Goal: Find specific page/section: Find specific page/section

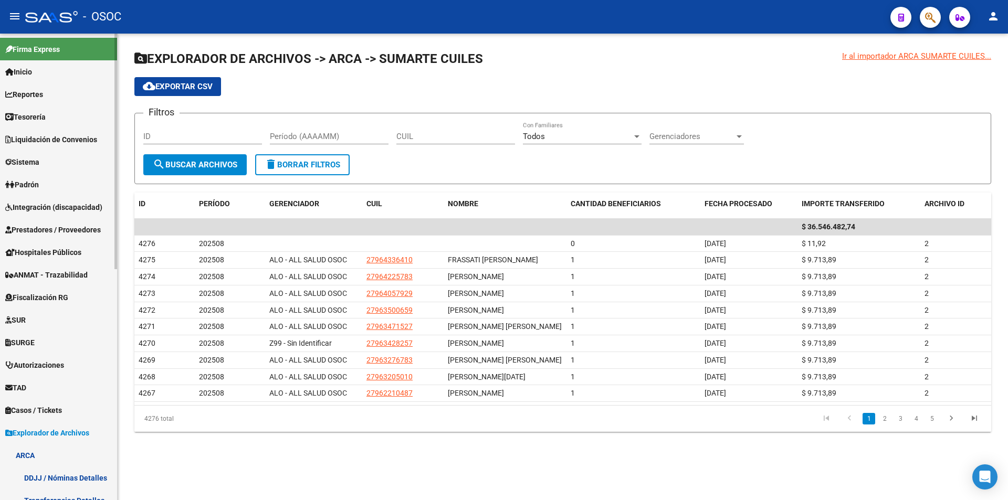
scroll to position [440, 0]
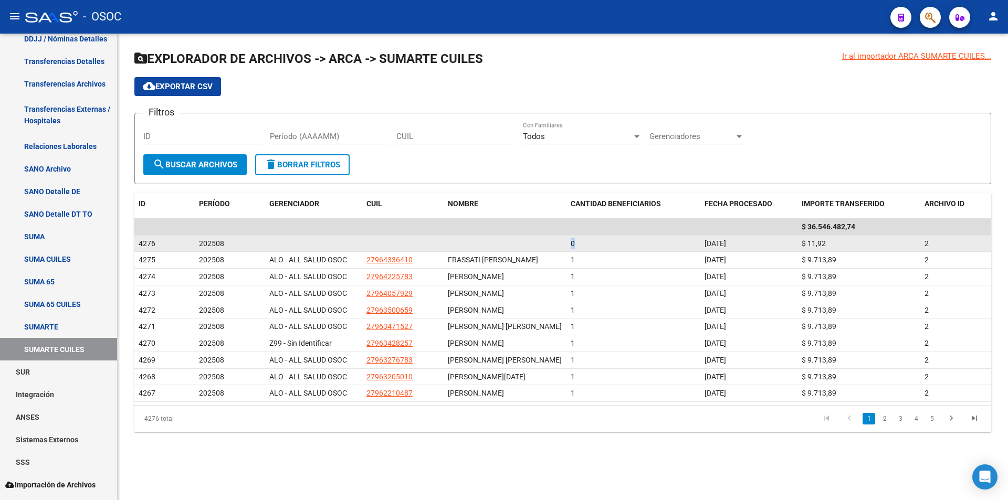
drag, startPoint x: 568, startPoint y: 238, endPoint x: 574, endPoint y: 238, distance: 6.3
click at [574, 238] on datatable-body-cell "0" at bounding box center [634, 244] width 134 height 16
drag, startPoint x: 728, startPoint y: 234, endPoint x: 784, endPoint y: 237, distance: 55.8
click at [784, 237] on datatable-scroller "$ 36.546.482,74 4276 202508 0 [DATE] $ 11,92 2 4275 202508 ALO - ALL SALUD OSOC…" at bounding box center [562, 310] width 857 height 183
click at [847, 245] on datatable-body-cell "$ 11,92" at bounding box center [859, 244] width 123 height 16
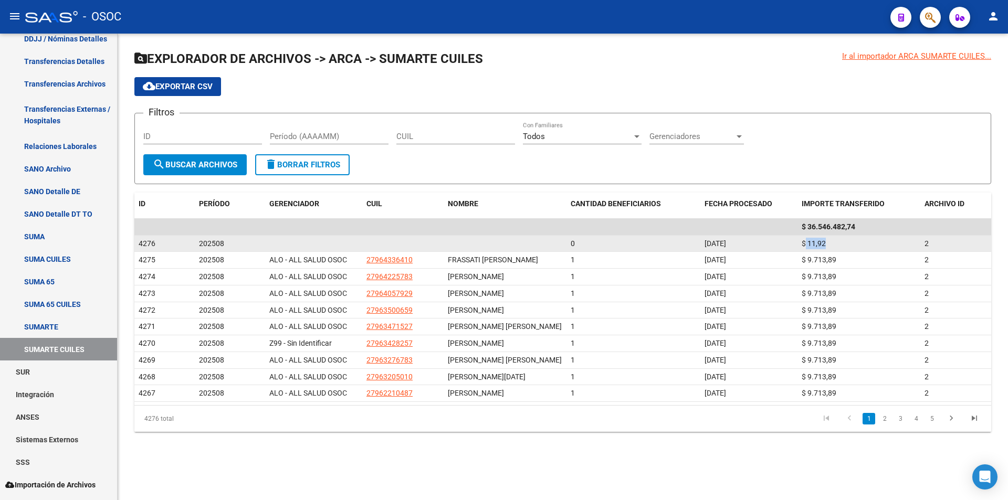
click at [847, 245] on div "$ 11,92" at bounding box center [859, 244] width 115 height 12
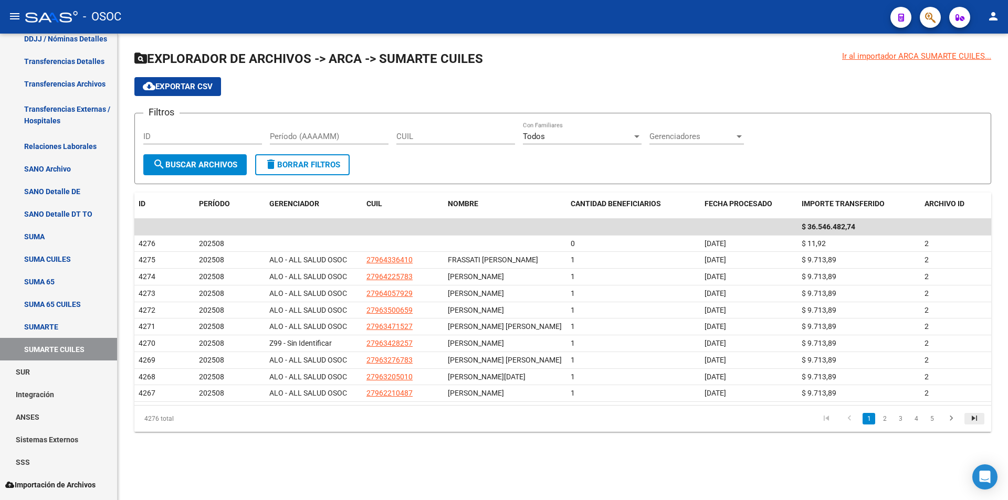
click at [977, 426] on icon "go to last page" at bounding box center [975, 420] width 14 height 13
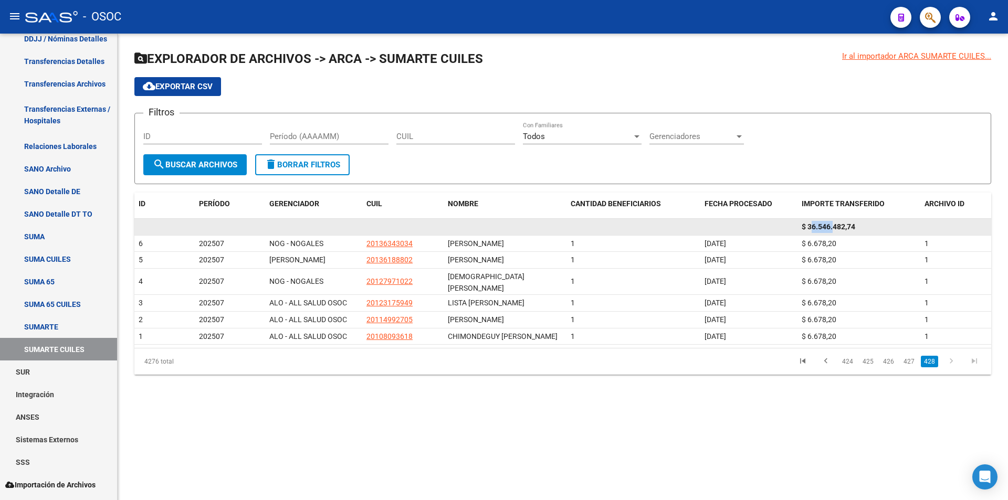
drag, startPoint x: 813, startPoint y: 224, endPoint x: 835, endPoint y: 231, distance: 22.6
click at [835, 231] on div "$ 36.546.482,74" at bounding box center [859, 227] width 115 height 12
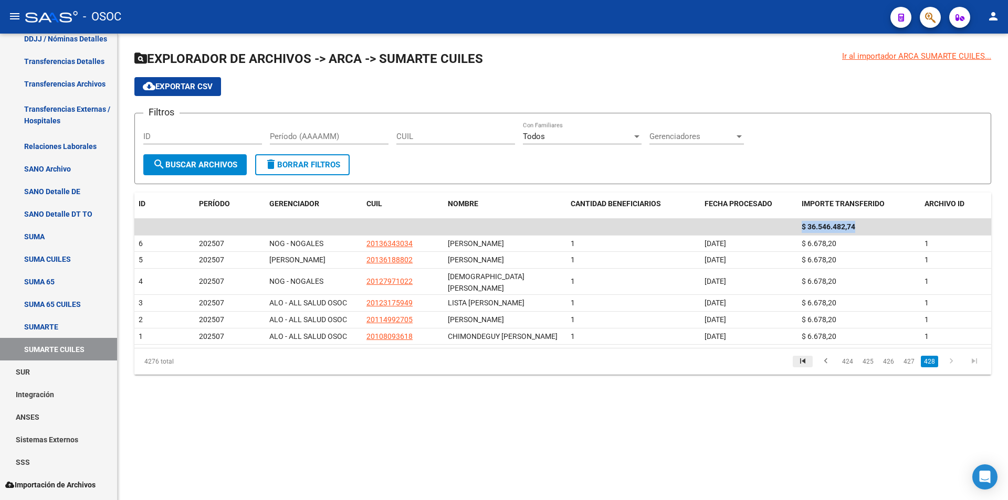
click at [810, 357] on icon "go to first page" at bounding box center [803, 363] width 14 height 13
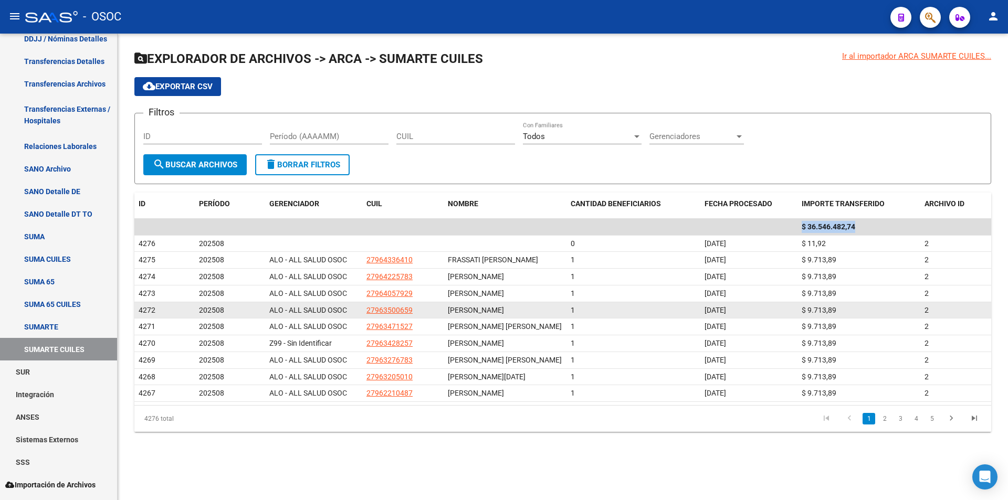
drag, startPoint x: 741, startPoint y: 320, endPoint x: 683, endPoint y: 320, distance: 58.3
click at [683, 319] on div "4272 202508 ALO - ALL SALUD OSOC 27963500659 [PERSON_NAME] 1 [DATE] $ 9.713,89 2" at bounding box center [562, 311] width 857 height 17
click at [683, 317] on div "1" at bounding box center [634, 311] width 126 height 12
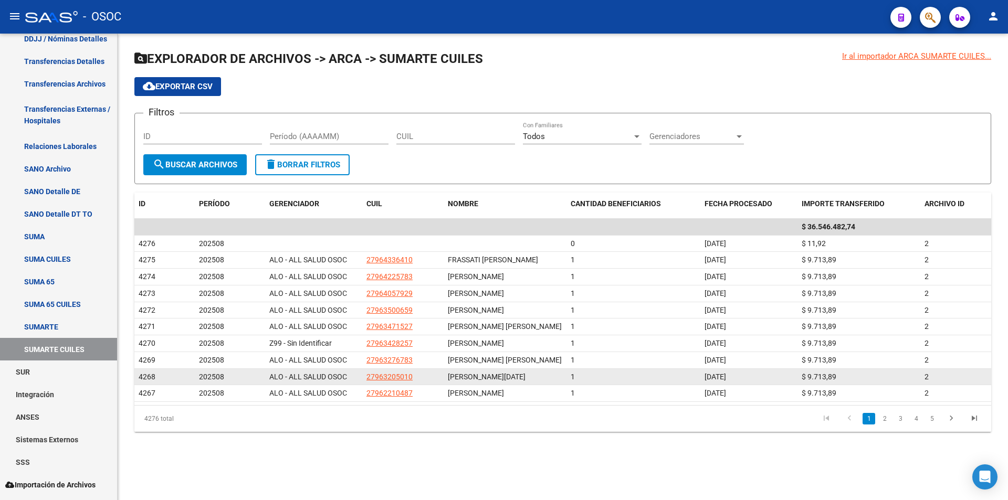
click at [705, 381] on span "[DATE]" at bounding box center [716, 377] width 22 height 8
click at [698, 385] on datatable-body-cell "1" at bounding box center [634, 377] width 134 height 16
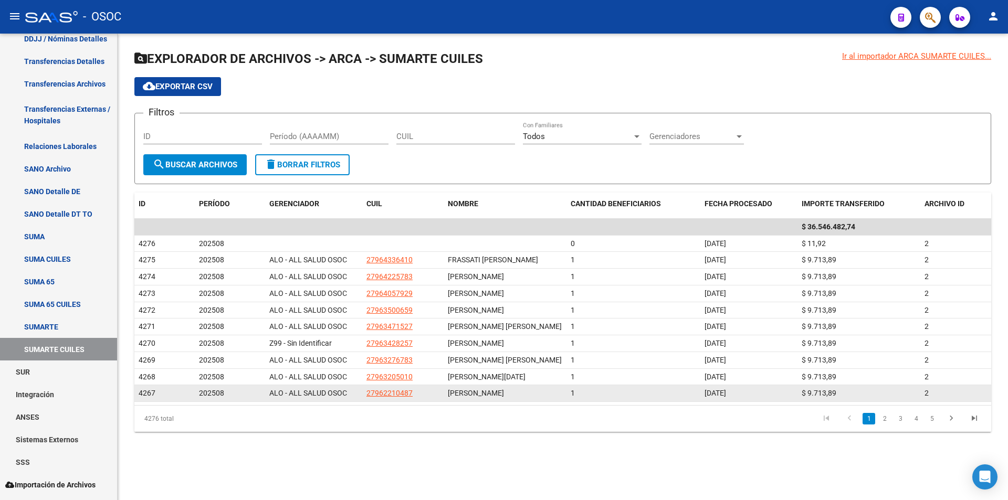
click at [713, 398] on span "[DATE]" at bounding box center [716, 393] width 22 height 8
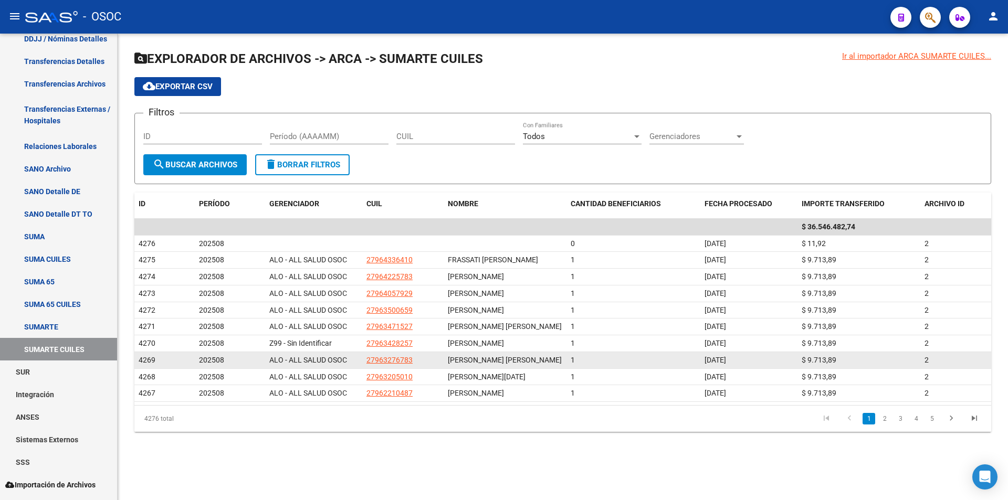
click at [759, 367] on div "[DATE]" at bounding box center [749, 360] width 89 height 12
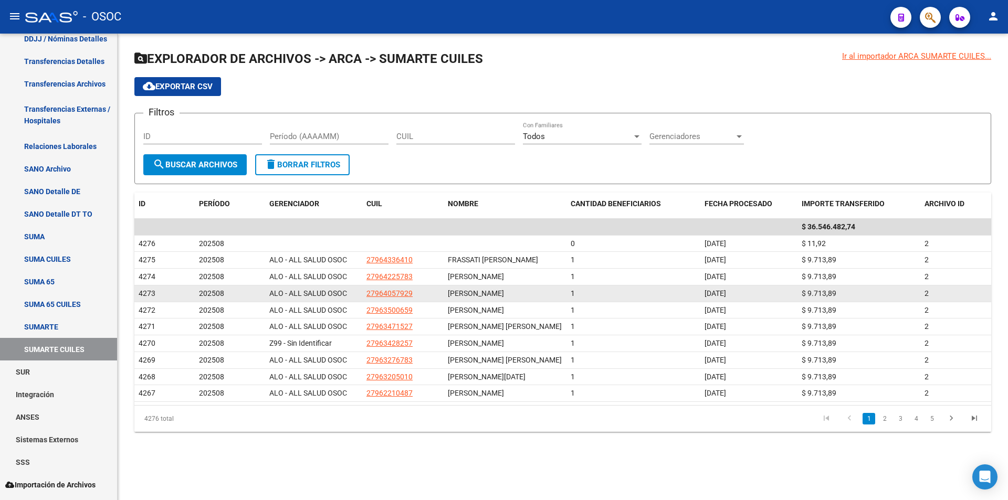
click at [747, 300] on div "[DATE]" at bounding box center [749, 294] width 89 height 12
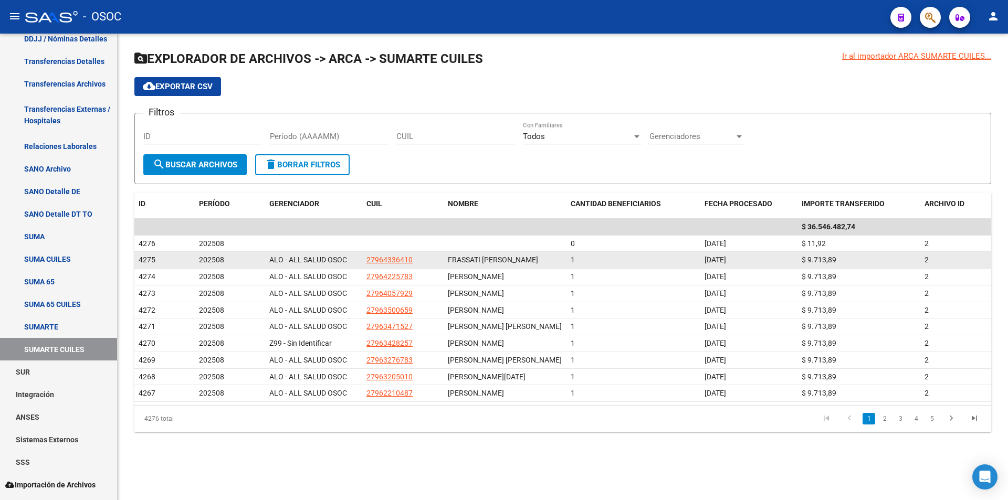
click at [721, 266] on div "[DATE]" at bounding box center [749, 260] width 89 height 12
click at [730, 255] on datatable-body-cell "[DATE]" at bounding box center [749, 260] width 97 height 16
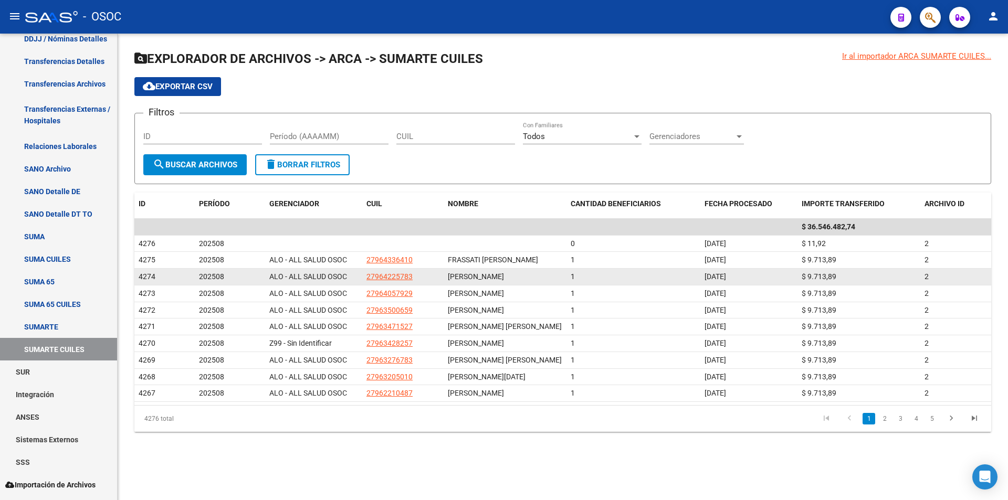
click at [707, 281] on span "[DATE]" at bounding box center [716, 277] width 22 height 8
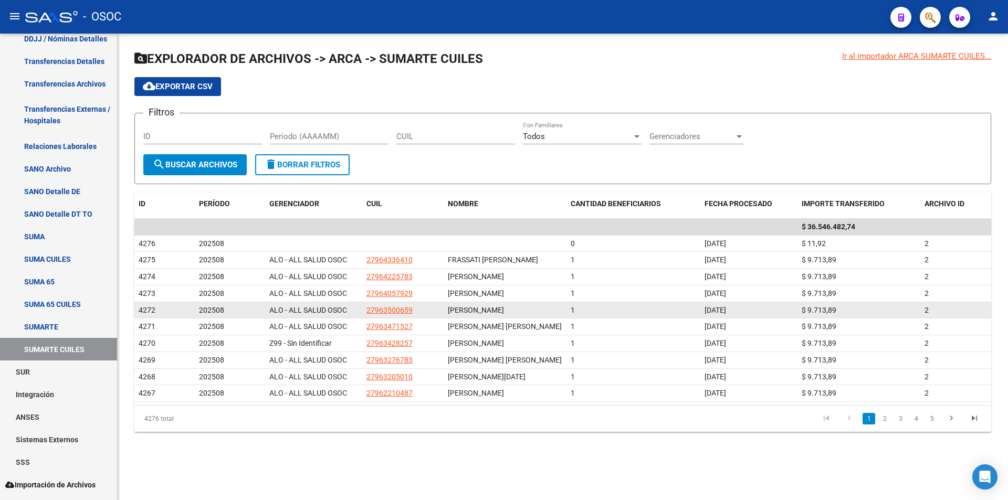
click at [694, 319] on datatable-body-cell "1" at bounding box center [634, 311] width 134 height 16
click at [695, 319] on datatable-body-cell "1" at bounding box center [634, 311] width 134 height 16
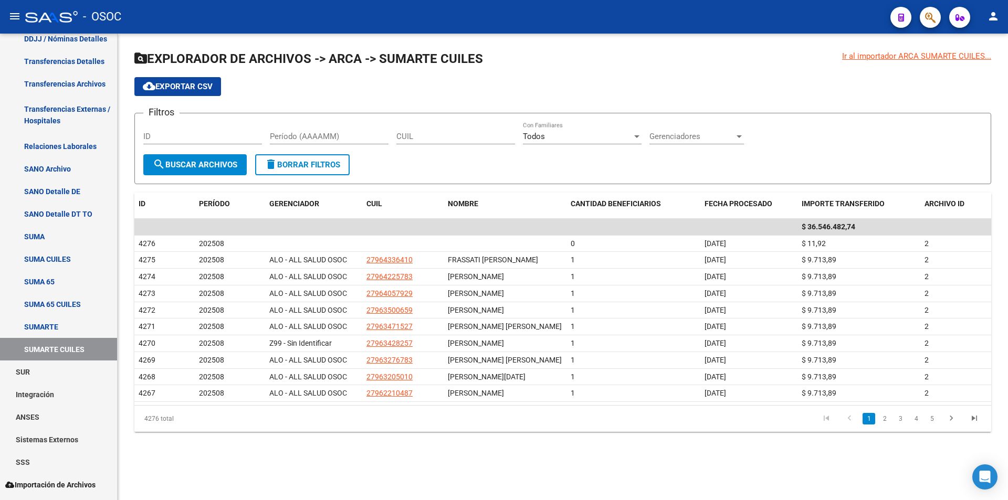
click at [941, 428] on li at bounding box center [951, 419] width 23 height 18
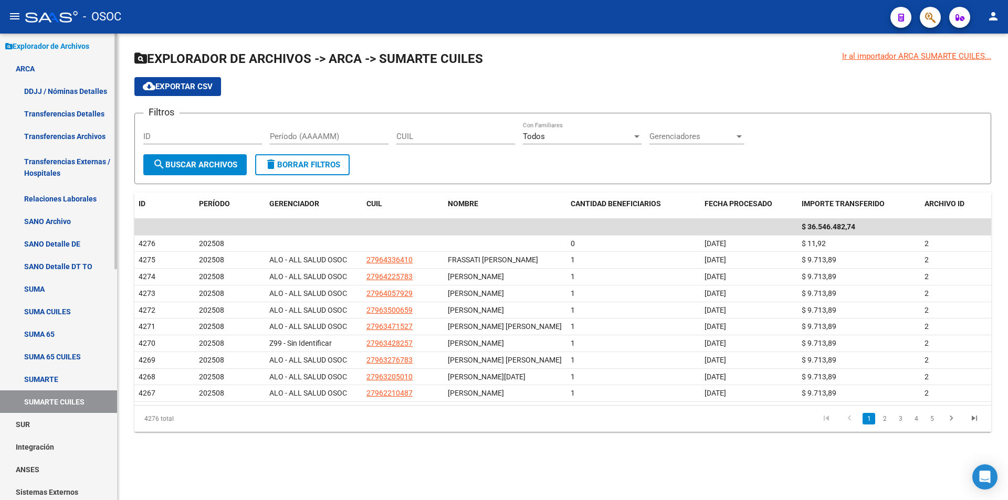
click at [69, 380] on link "SUMARTE" at bounding box center [58, 379] width 117 height 23
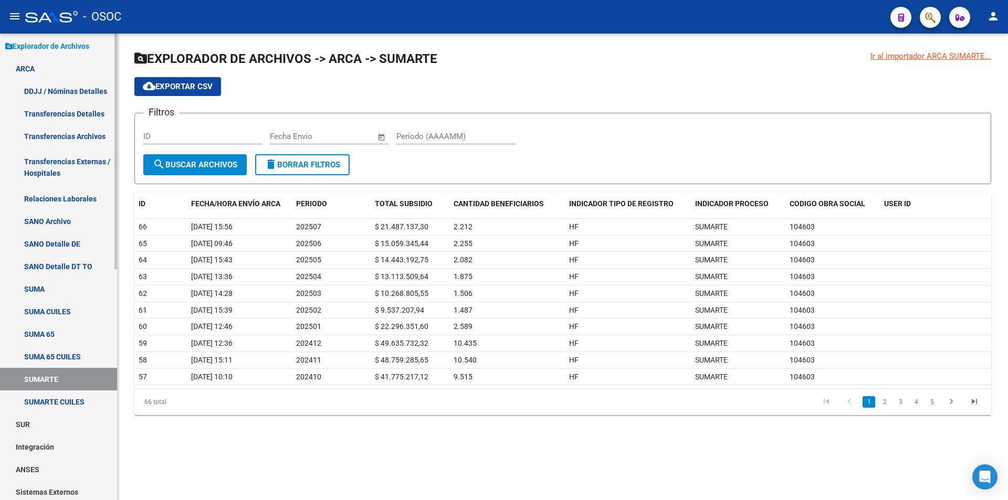
click at [60, 412] on link "SUMARTE CUILES" at bounding box center [58, 402] width 117 height 23
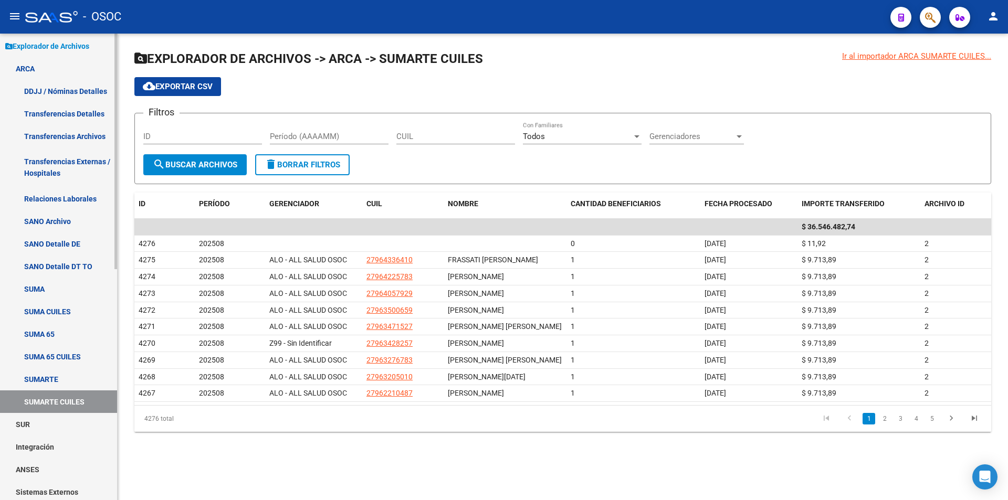
click at [70, 336] on link "SUMA 65" at bounding box center [58, 334] width 117 height 23
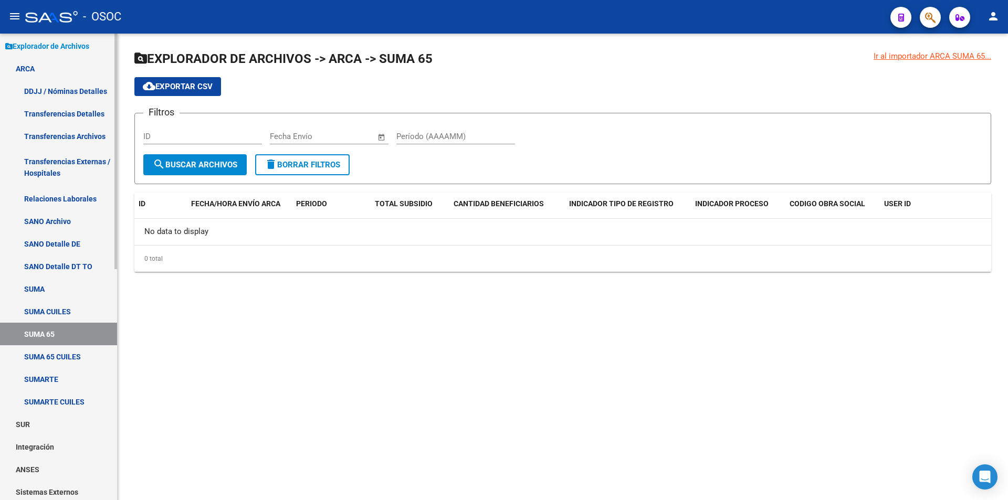
click at [72, 352] on link "SUMA 65 CUILES" at bounding box center [58, 357] width 117 height 23
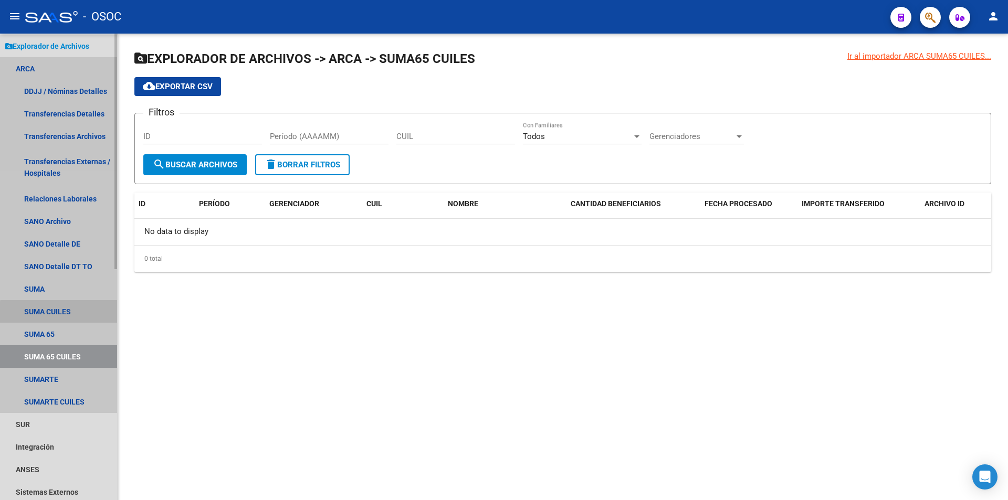
click at [105, 320] on link "SUMA CUILES" at bounding box center [58, 311] width 117 height 23
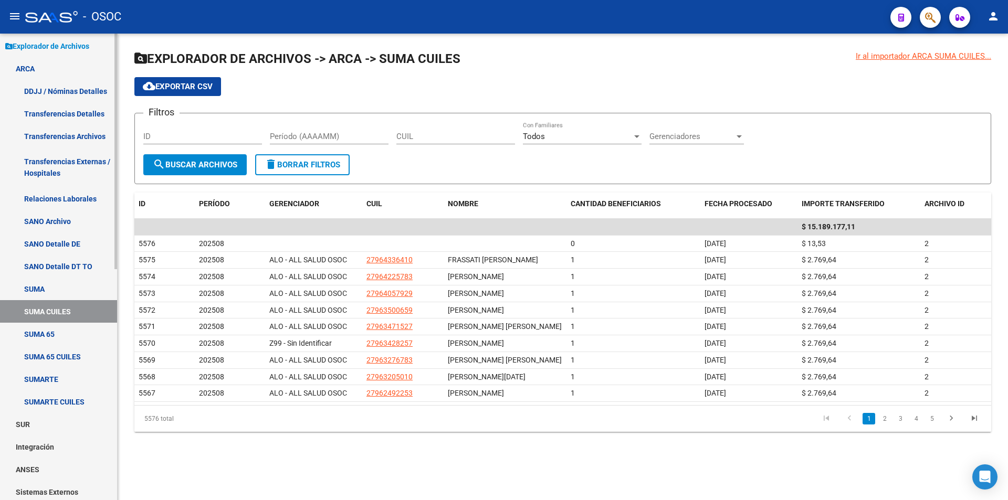
click at [105, 290] on link "SUMA" at bounding box center [58, 289] width 117 height 23
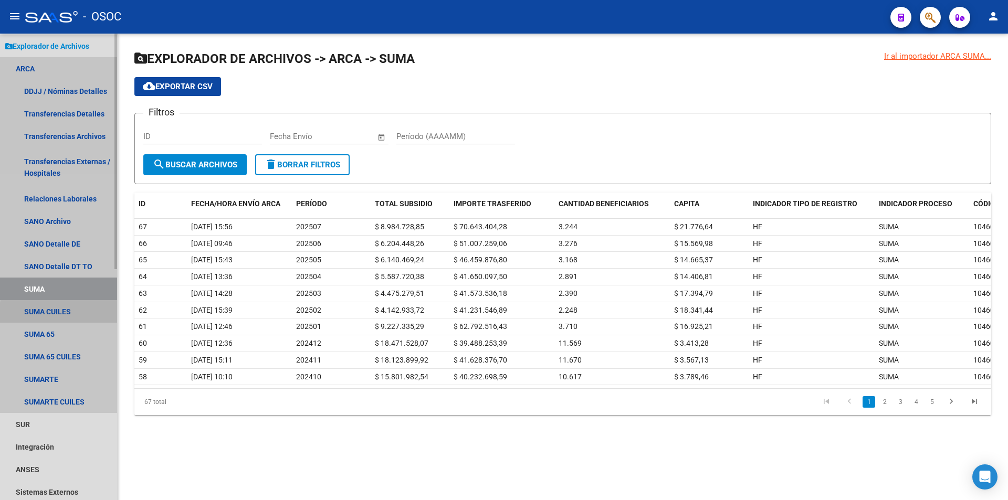
click at [96, 316] on link "SUMA CUILES" at bounding box center [58, 311] width 117 height 23
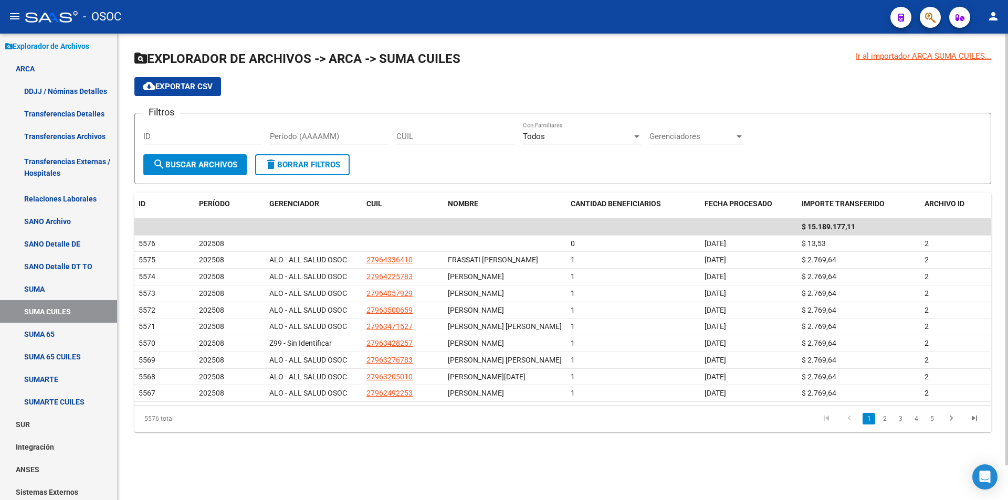
click at [424, 74] on app-list-header "EXPLORADOR DE ARCHIVOS -> ARCA -> SUMA CUILES cloud_download Exportar CSV Filtr…" at bounding box center [562, 117] width 857 height 134
click at [287, 83] on div "cloud_download Exportar CSV" at bounding box center [562, 86] width 857 height 19
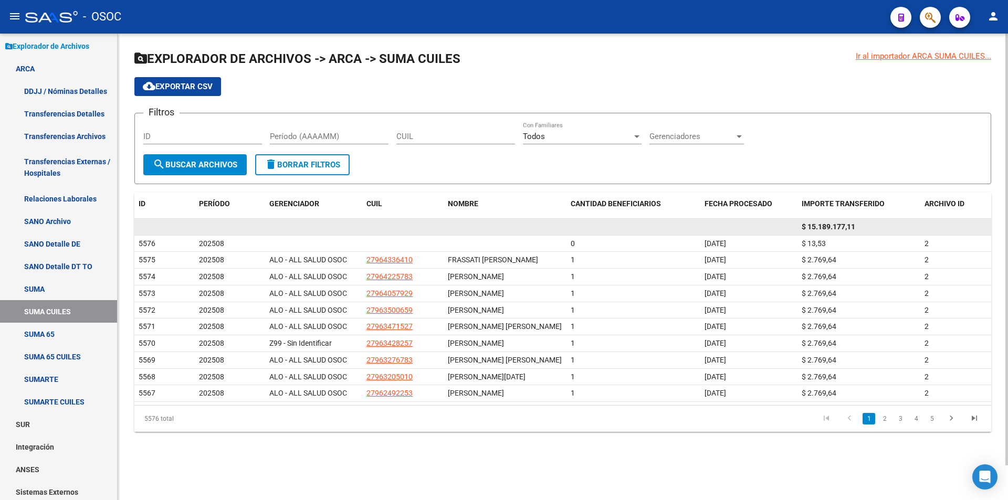
click at [384, 220] on datatable-body-cell at bounding box center [402, 227] width 81 height 16
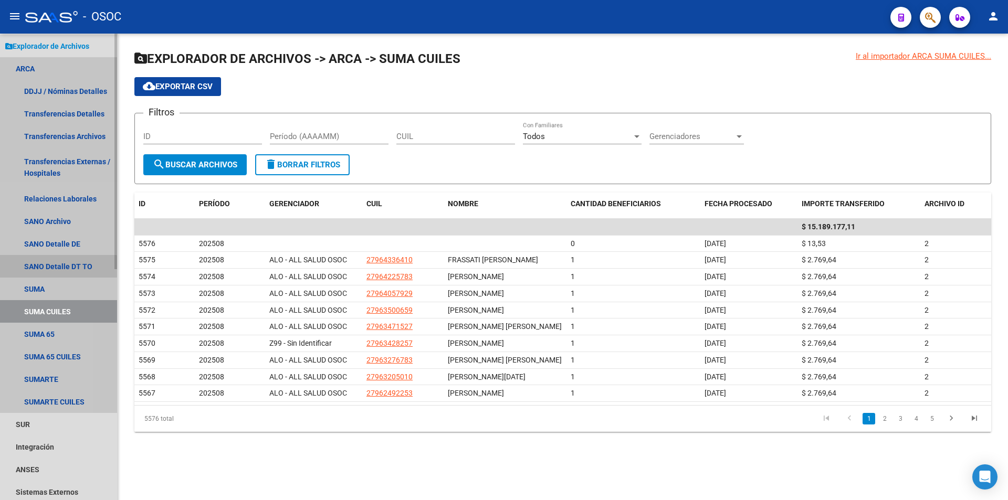
click at [54, 276] on link "SANO Detalle DT TO" at bounding box center [58, 266] width 117 height 23
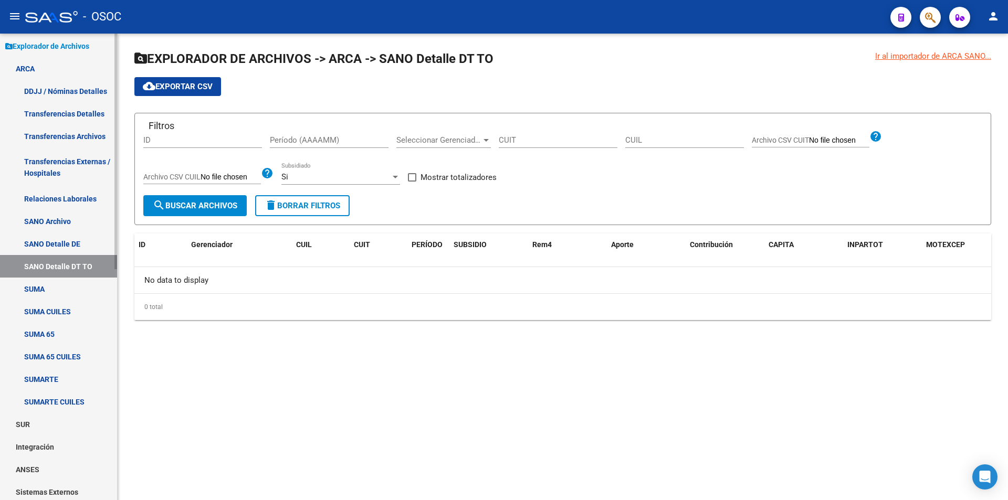
click at [54, 282] on link "SUMA" at bounding box center [58, 289] width 117 height 23
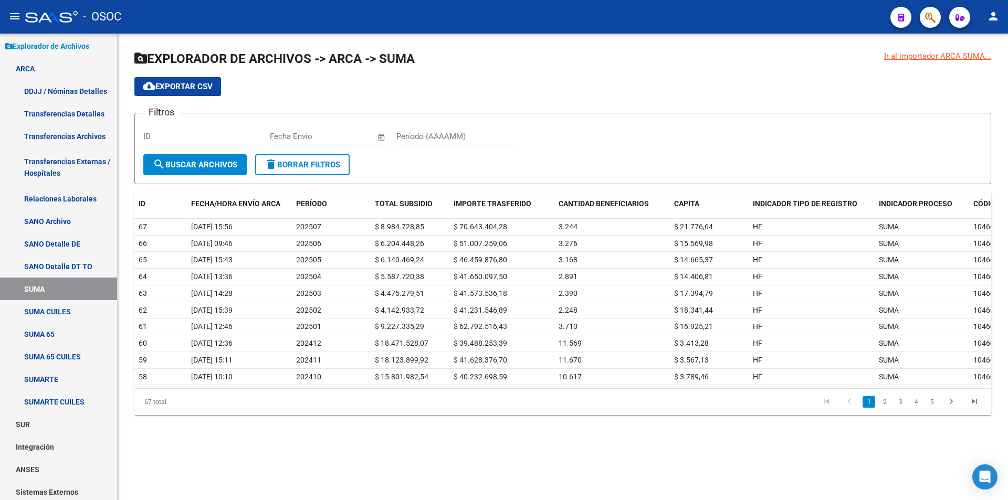
click at [165, 495] on mat-sidenav-content "Ir al importador ARCA SUMA... EXPLORADOR DE ARCHIVOS -> ARCA -> SUMA cloud_down…" at bounding box center [563, 267] width 891 height 467
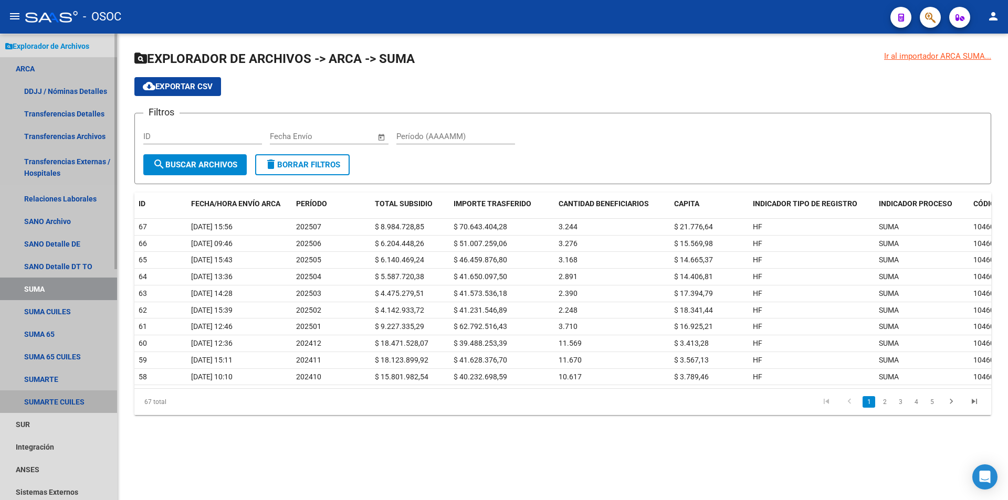
click at [66, 404] on link "SUMARTE CUILES" at bounding box center [58, 402] width 117 height 23
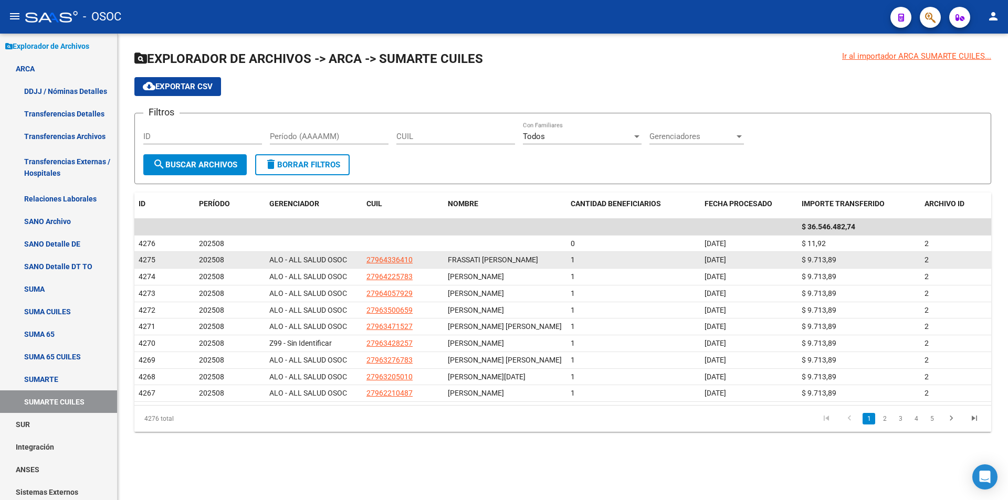
click at [791, 260] on div "[DATE]" at bounding box center [749, 260] width 89 height 12
drag, startPoint x: 424, startPoint y: 263, endPoint x: 350, endPoint y: 262, distance: 74.1
click at [350, 262] on div "4275 202508 ALO - ALL SALUD OSOC 27964336410 [PERSON_NAME] 1 [DATE] $ 9.713,89 2" at bounding box center [562, 260] width 857 height 17
copy div "27964336410"
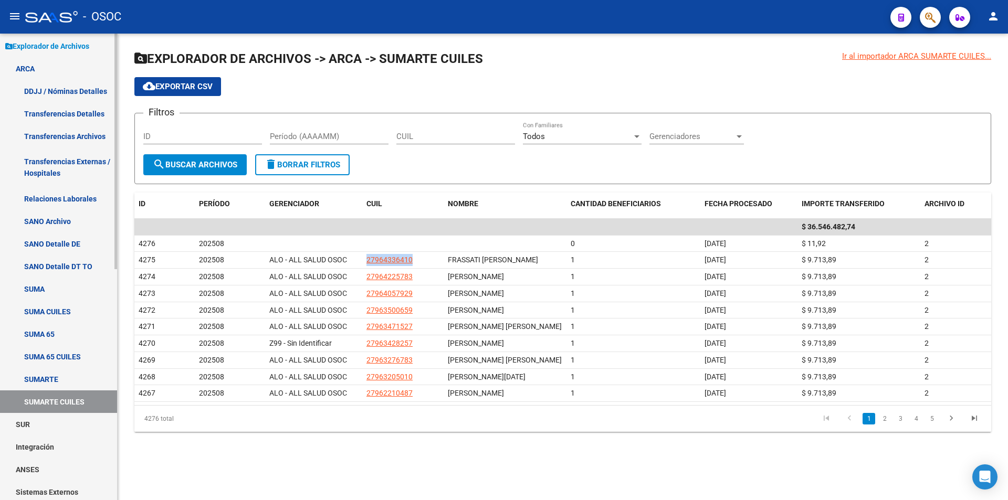
click at [77, 311] on link "SUMA CUILES" at bounding box center [58, 311] width 117 height 23
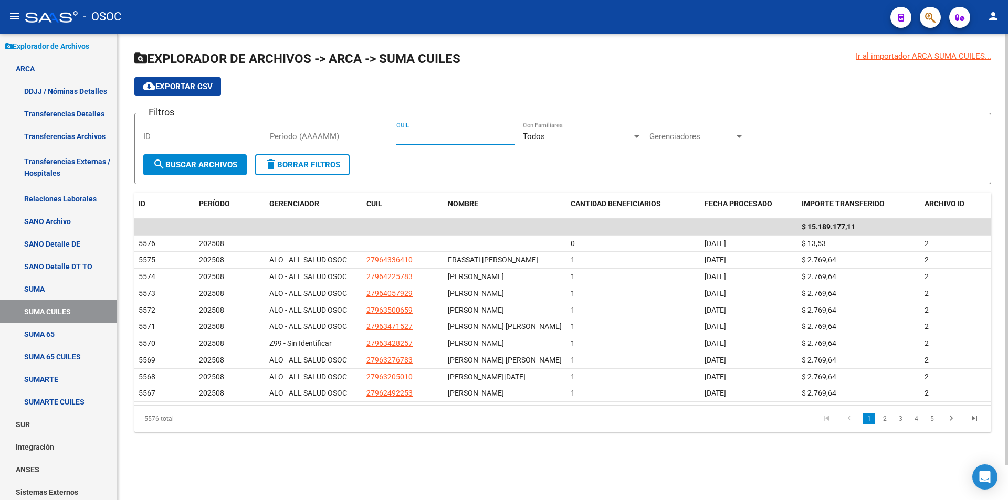
click at [422, 132] on input "CUIL" at bounding box center [456, 136] width 119 height 9
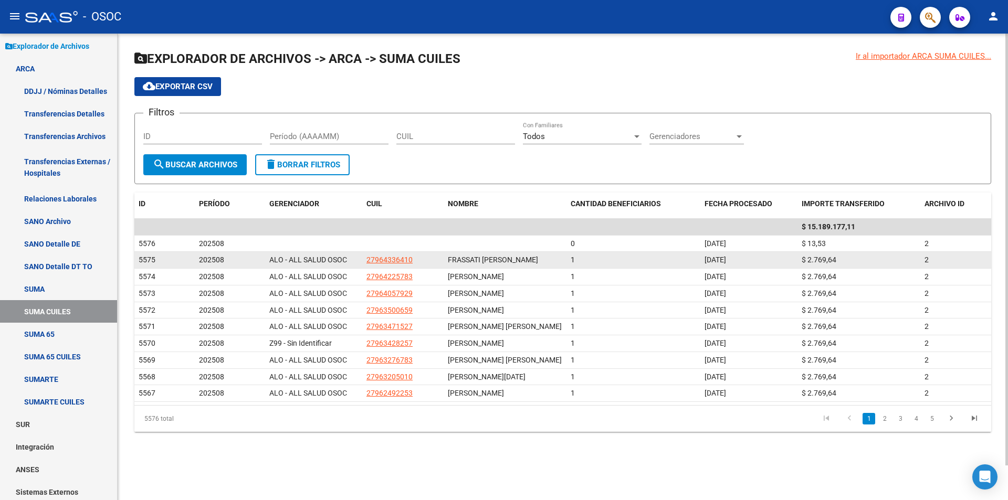
drag, startPoint x: 867, startPoint y: 267, endPoint x: 846, endPoint y: 271, distance: 21.4
click at [736, 269] on div "5575 202508 ALO - ALL SALUD OSOC 27964336410 [PERSON_NAME] 1 [DATE] $ 2.769,64 2" at bounding box center [562, 260] width 857 height 17
click at [850, 266] on div "$ 2.769,64" at bounding box center [859, 260] width 115 height 12
drag, startPoint x: 844, startPoint y: 267, endPoint x: 809, endPoint y: 265, distance: 35.3
click at [809, 265] on div "$ 2.769,64" at bounding box center [859, 260] width 115 height 12
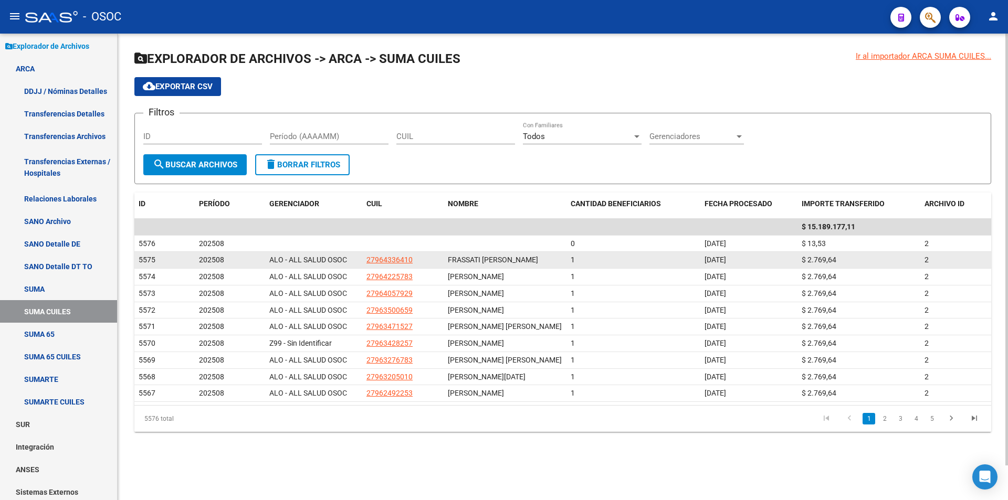
click at [760, 268] on datatable-body-cell "[DATE]" at bounding box center [749, 260] width 97 height 16
drag, startPoint x: 802, startPoint y: 269, endPoint x: 850, endPoint y: 257, distance: 49.3
click at [850, 257] on datatable-body-cell "$ 2.769,64" at bounding box center [859, 260] width 123 height 16
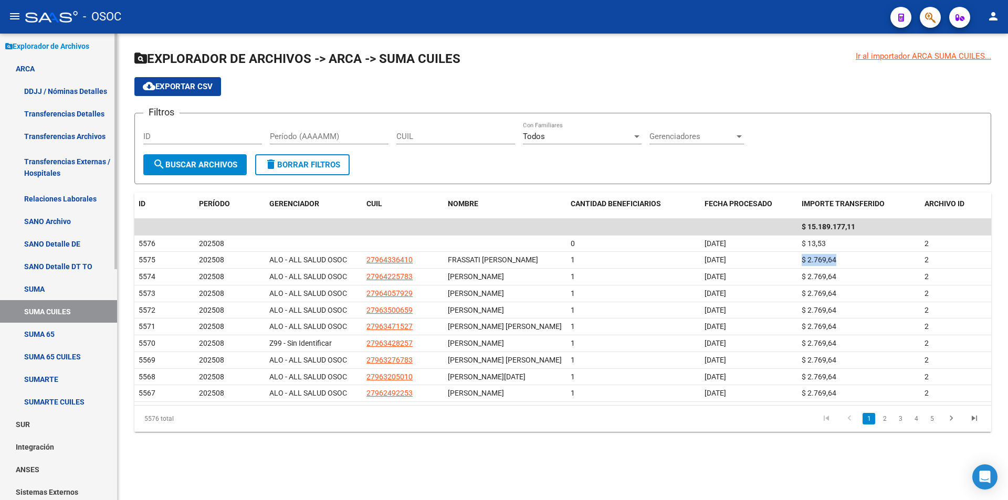
click at [91, 408] on link "SUMARTE CUILES" at bounding box center [58, 402] width 117 height 23
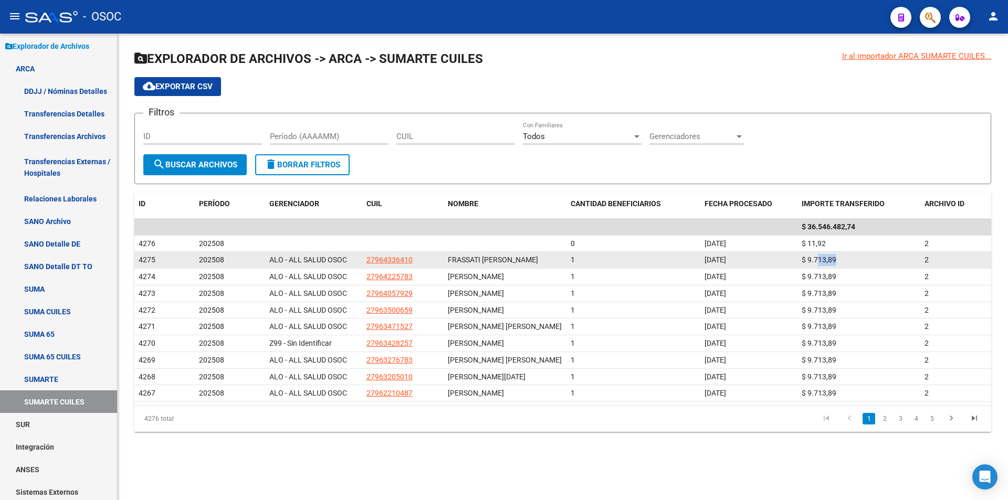
drag, startPoint x: 817, startPoint y: 255, endPoint x: 857, endPoint y: 266, distance: 41.6
click at [857, 266] on datatable-body-cell "$ 9.713,89" at bounding box center [859, 260] width 123 height 16
click at [857, 266] on div "$ 9.713,89" at bounding box center [859, 260] width 115 height 12
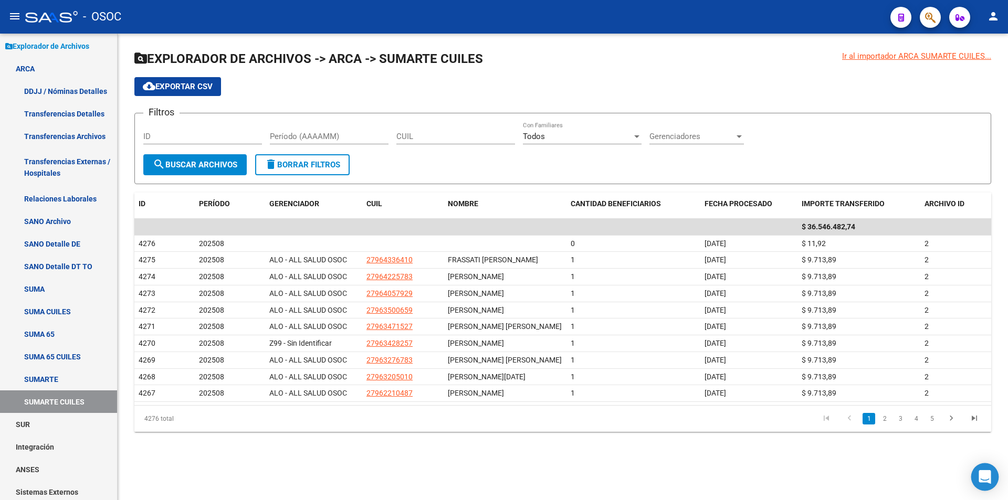
click at [992, 471] on div "Open Intercom Messenger" at bounding box center [986, 478] width 28 height 28
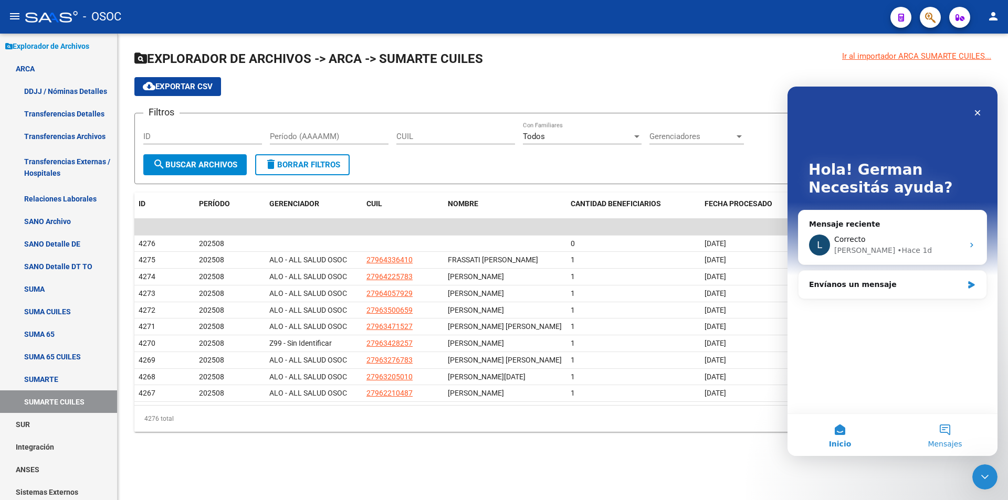
click at [940, 433] on button "Mensajes" at bounding box center [945, 435] width 105 height 42
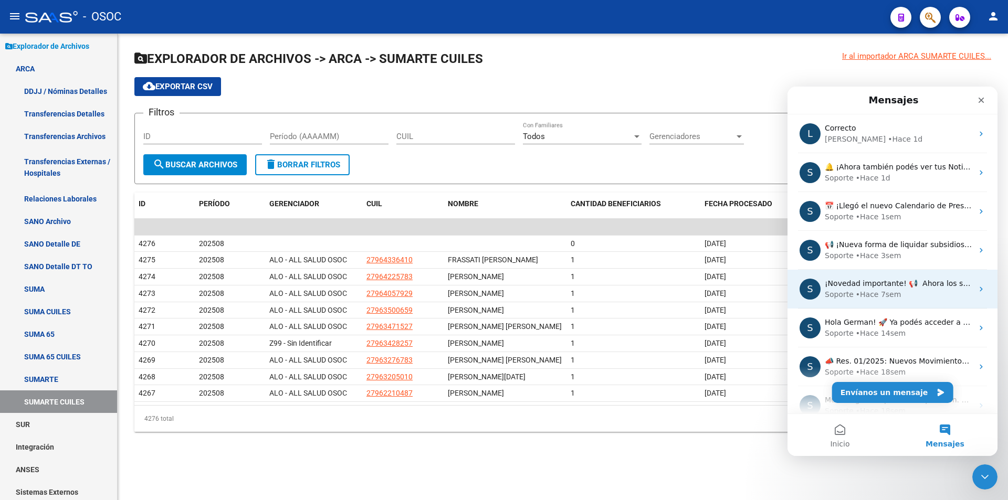
click at [887, 289] on div "¡Novedad importante! 📢 ​ Ahora los subsidios de ARCA se informan por CUIL. Esta…" at bounding box center [899, 283] width 148 height 11
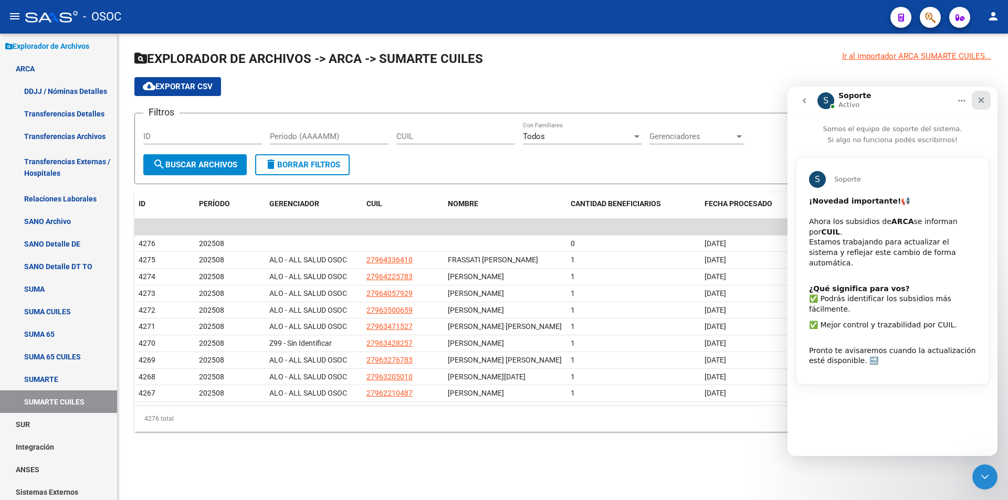
click at [979, 101] on icon "Cerrar" at bounding box center [981, 100] width 8 height 8
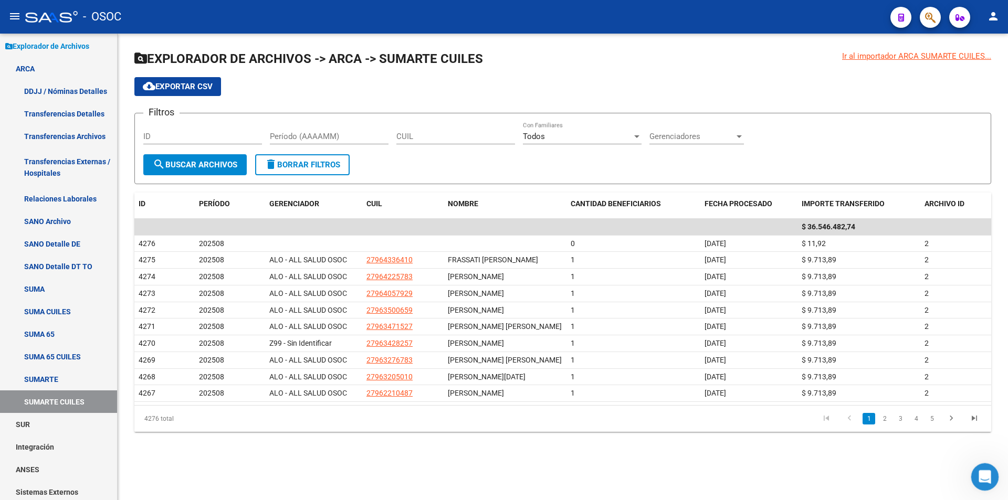
click at [979, 471] on icon "Abrir Intercom Messenger" at bounding box center [983, 475] width 17 height 17
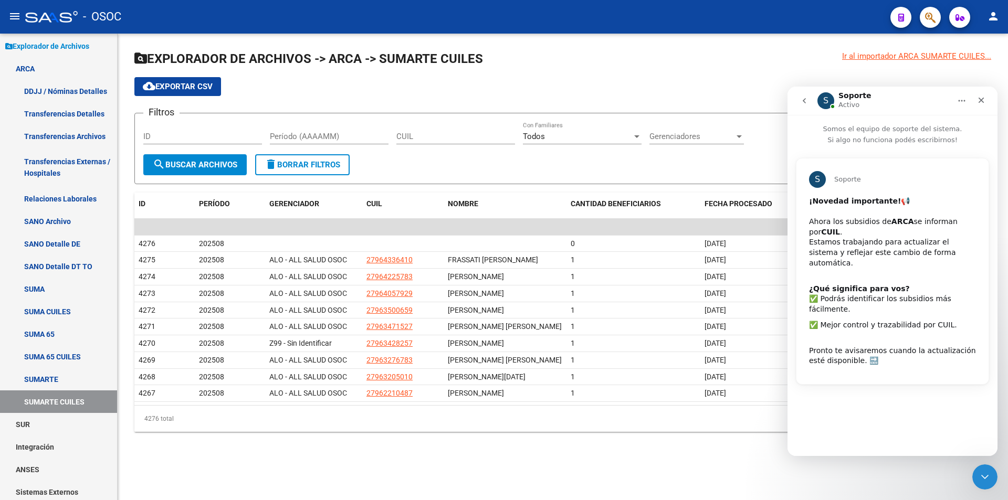
click at [800, 99] on button "go back" at bounding box center [805, 101] width 20 height 20
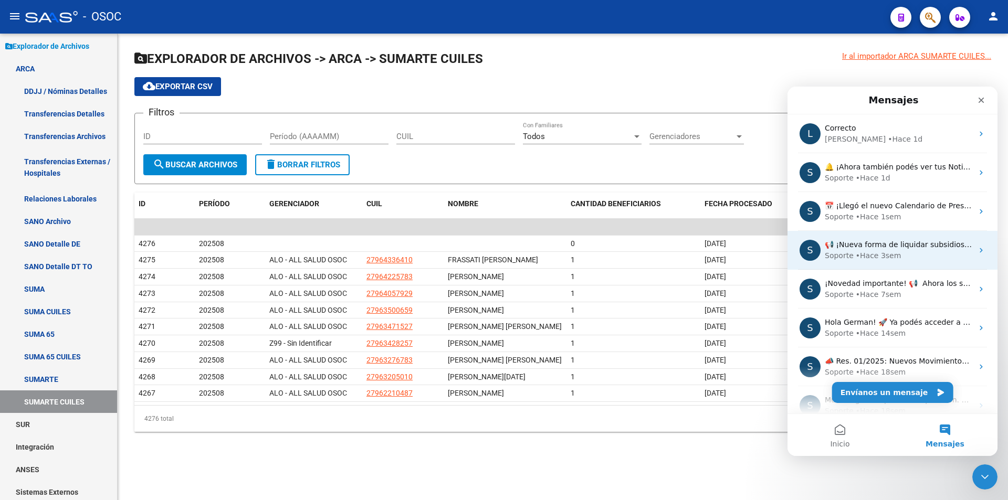
click at [860, 259] on div "• Hace 3sem" at bounding box center [879, 256] width 46 height 11
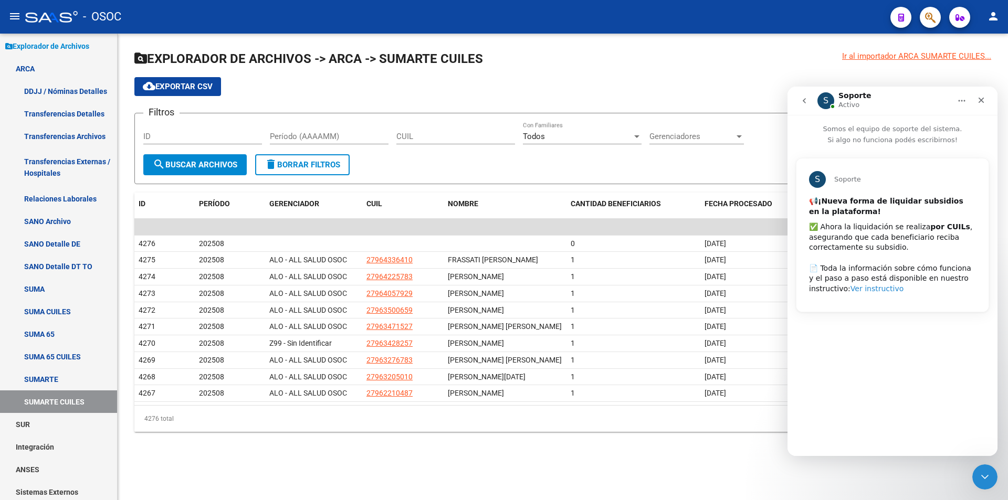
click at [851, 291] on link "Ver instructivo" at bounding box center [877, 289] width 53 height 8
click at [975, 99] on div "Cerrar" at bounding box center [981, 100] width 19 height 19
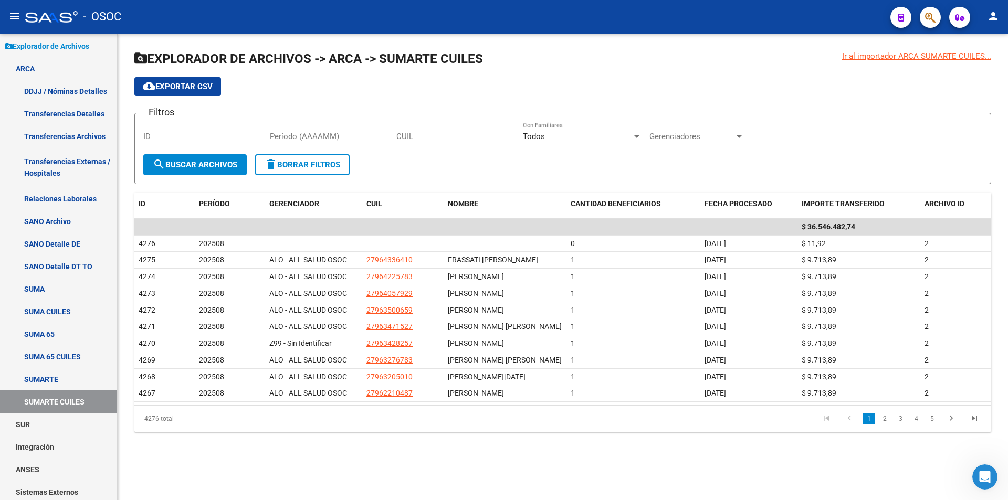
click at [908, 428] on li "3" at bounding box center [901, 419] width 16 height 18
click at [917, 425] on link "4" at bounding box center [916, 419] width 13 height 12
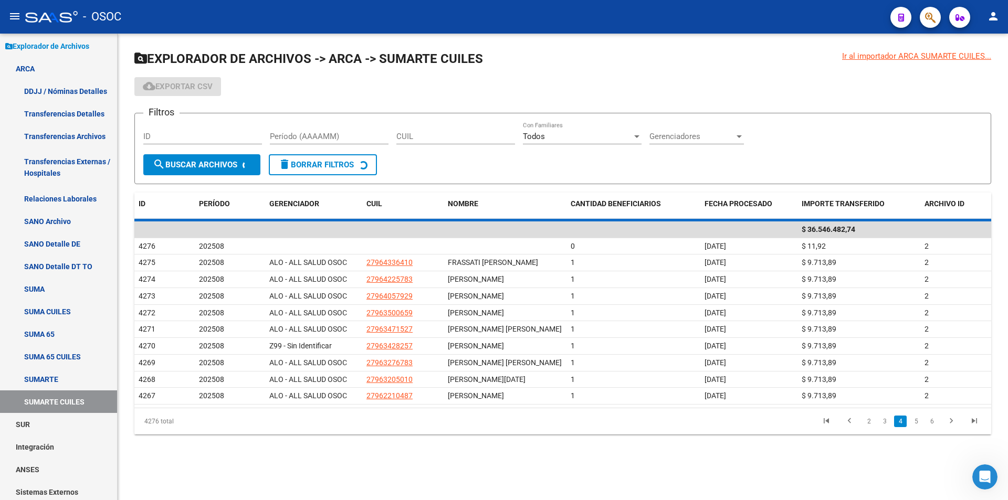
click at [924, 435] on div "4276 total 2 3 4 5 6" at bounding box center [562, 422] width 857 height 26
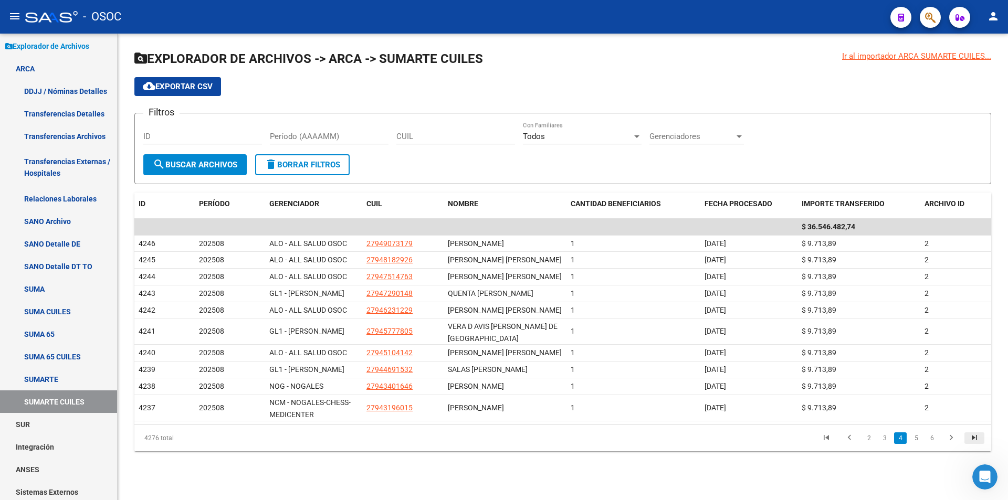
click at [967, 444] on link "go to last page" at bounding box center [975, 439] width 20 height 12
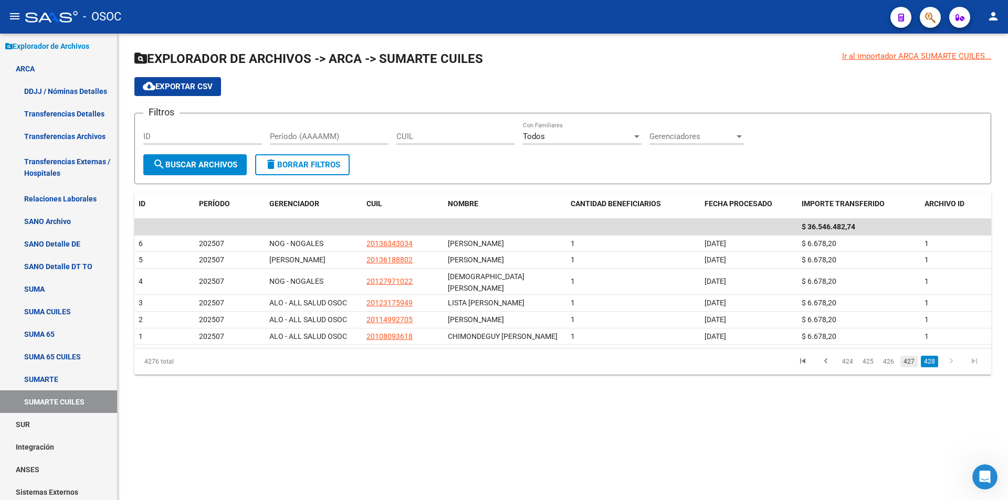
click at [911, 356] on link "427" at bounding box center [909, 362] width 17 height 12
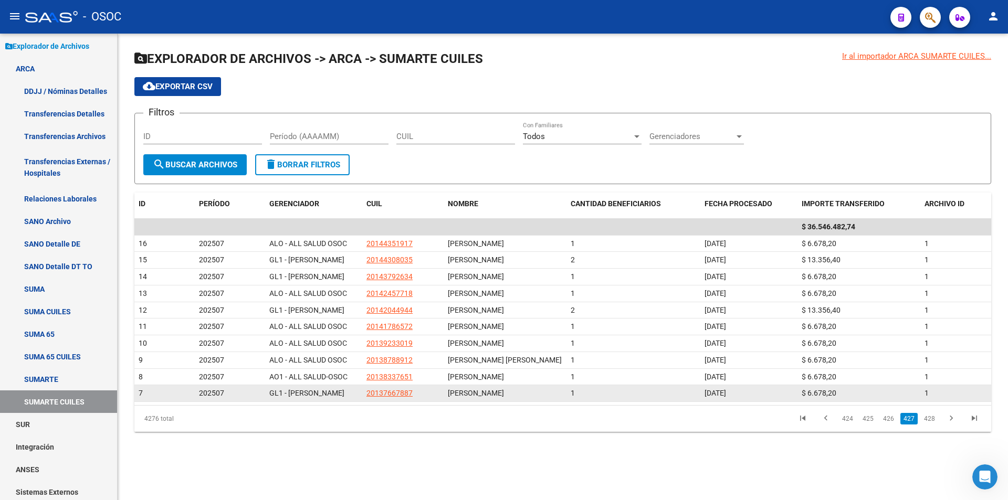
click at [865, 400] on div "$ 6.678,20" at bounding box center [859, 394] width 115 height 12
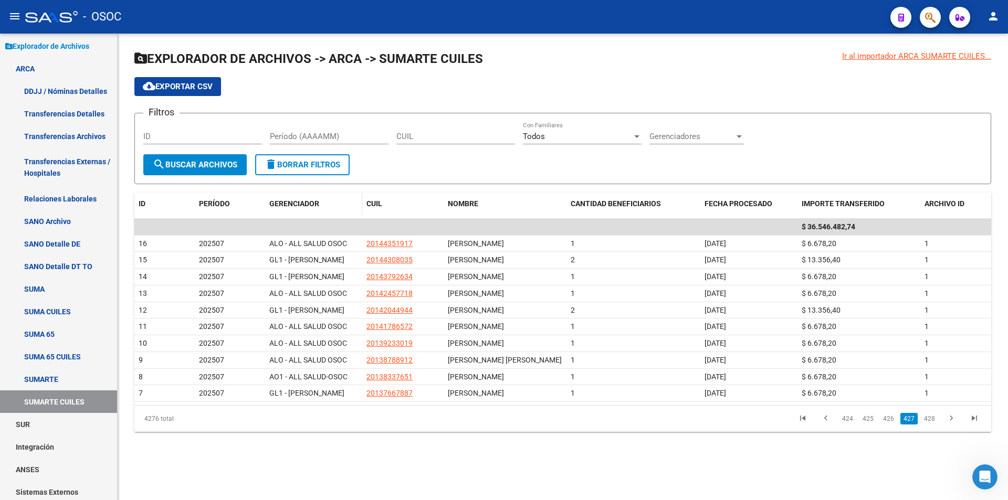
click at [329, 205] on div "GERENCIADOR" at bounding box center [313, 204] width 89 height 12
click at [684, 139] on span "Gerenciadores" at bounding box center [692, 136] width 85 height 9
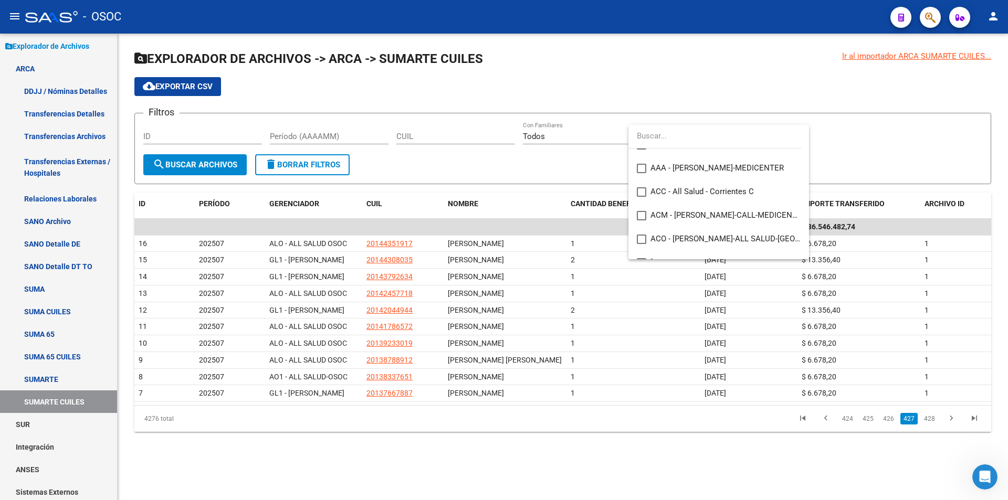
scroll to position [105, 0]
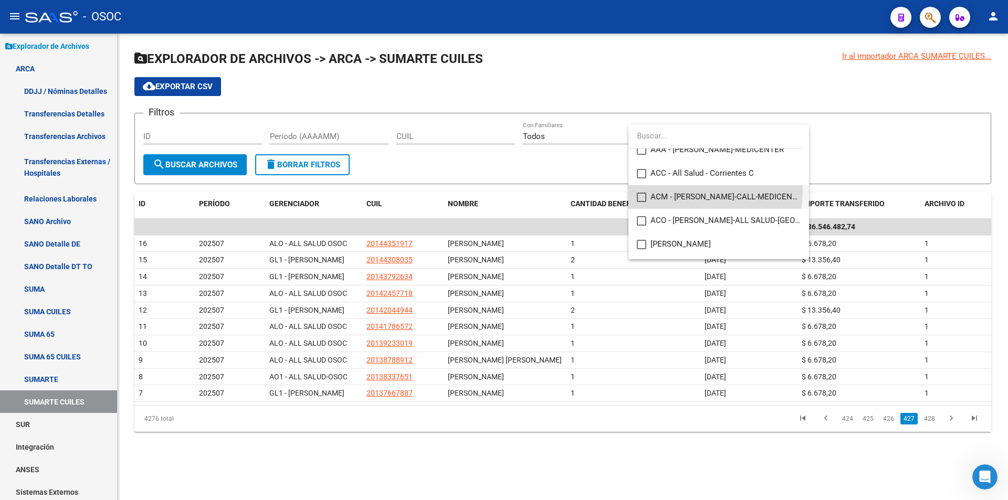
click at [692, 191] on span "ACM - [PERSON_NAME]-CALL-MEDICENTER" at bounding box center [726, 197] width 150 height 24
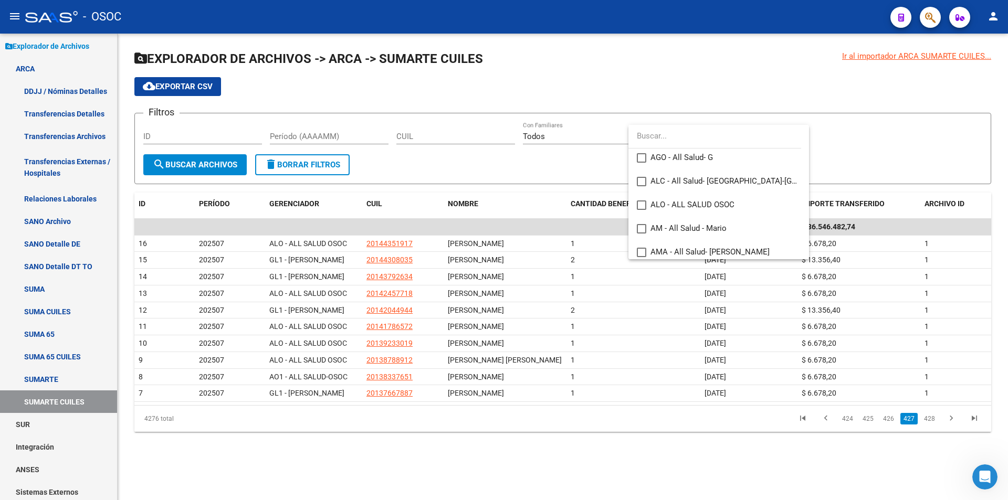
scroll to position [158, 0]
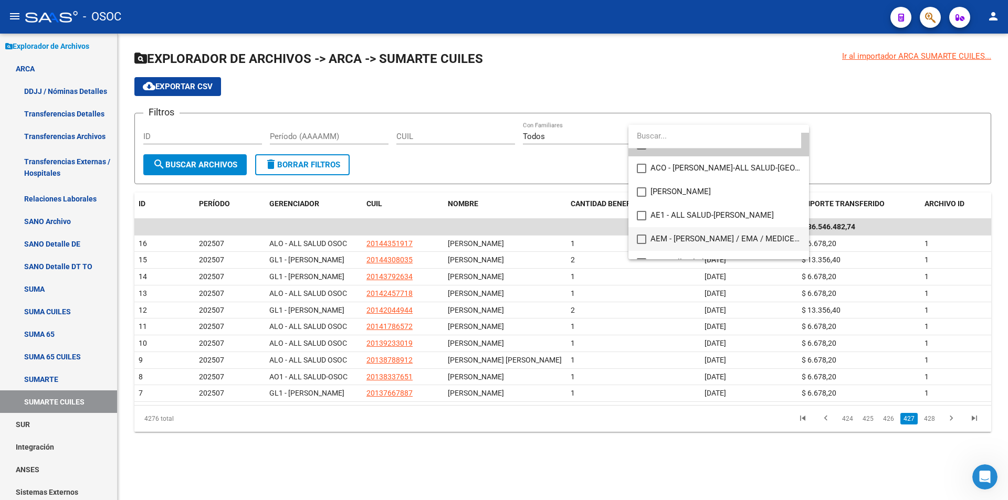
click at [667, 245] on span "AEM - [PERSON_NAME] / EMA / MEDICENTER" at bounding box center [726, 239] width 150 height 24
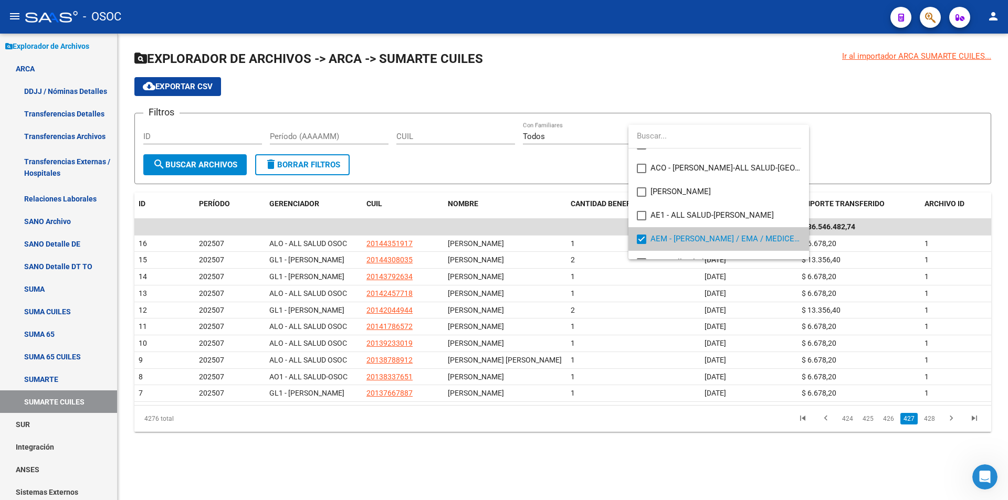
click at [158, 164] on div at bounding box center [504, 250] width 1008 height 500
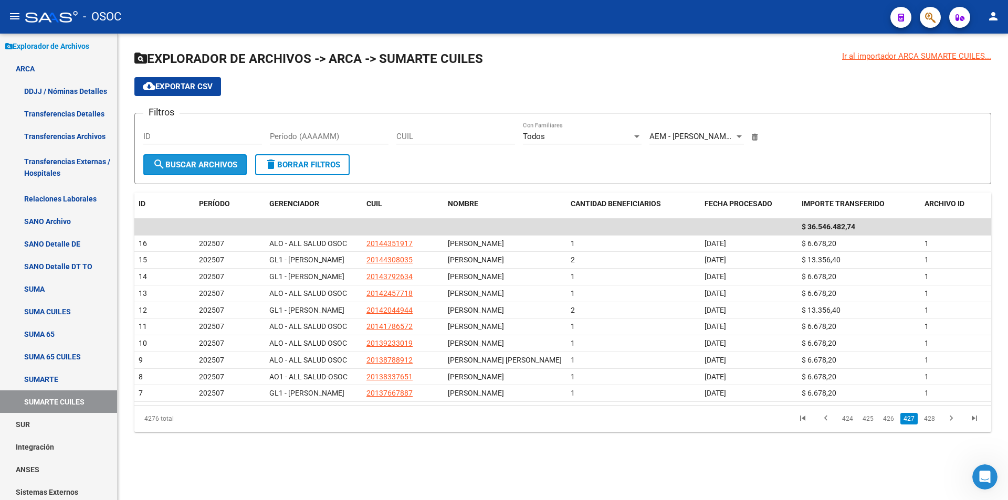
click at [235, 160] on span "search Buscar Archivos" at bounding box center [195, 164] width 85 height 9
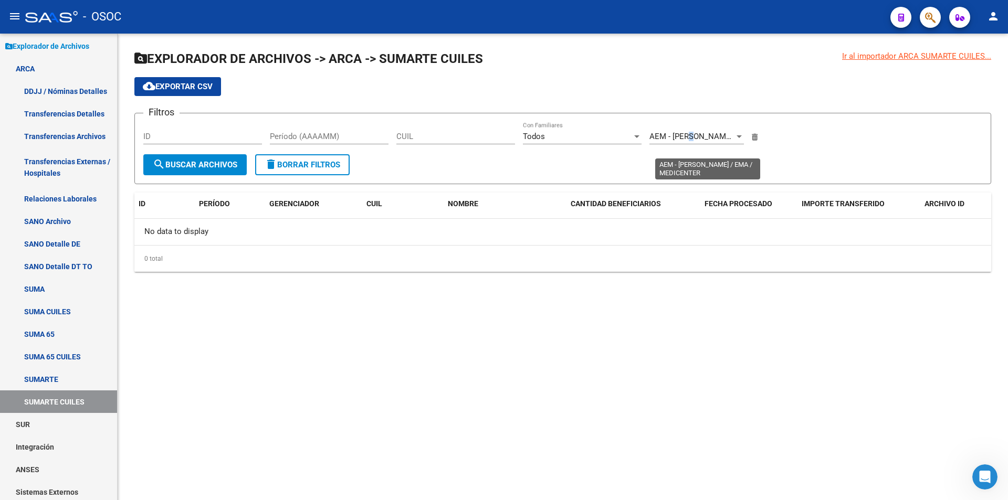
click at [693, 134] on span "AEM - [PERSON_NAME] / EMA / MEDICENTER" at bounding box center [732, 136] width 164 height 9
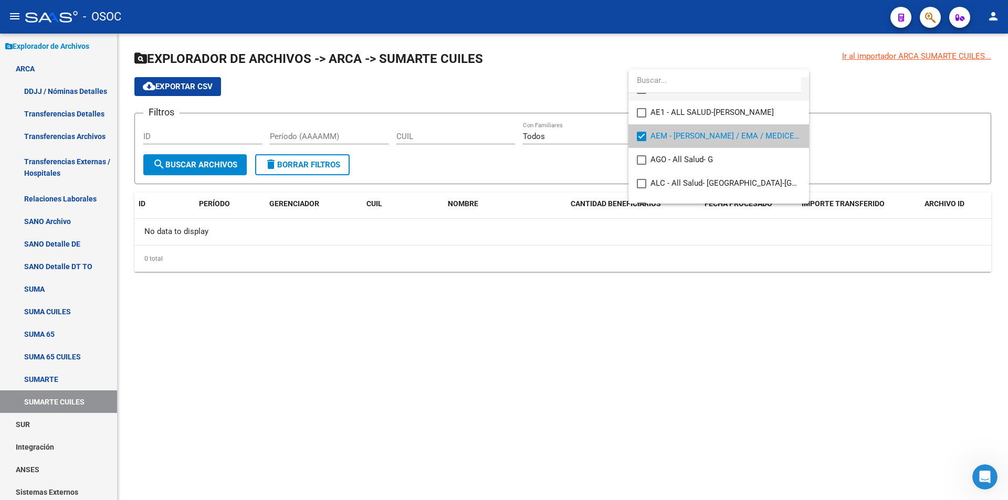
scroll to position [0, 0]
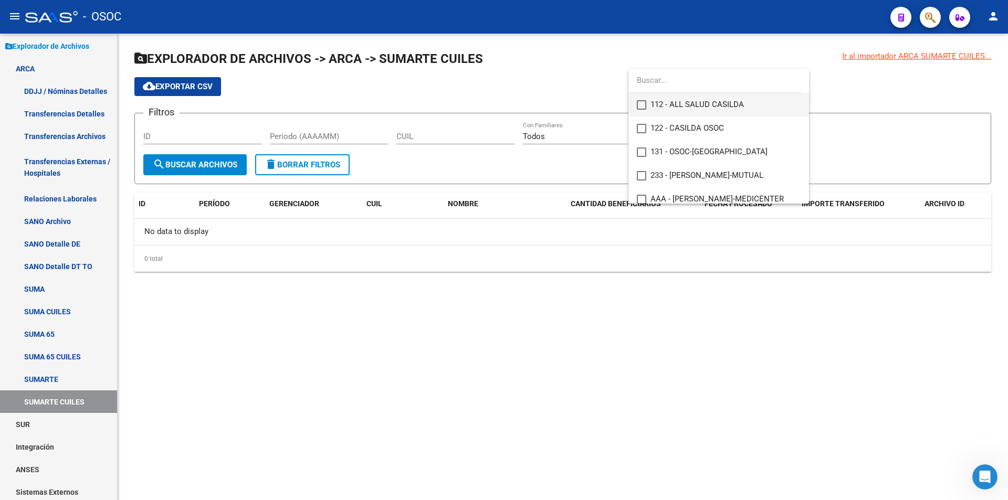
click at [757, 99] on span "112 - ALL SALUD CASILDA" at bounding box center [726, 105] width 150 height 24
click at [738, 105] on span "112 - ALL SALUD CASILDA" at bounding box center [726, 105] width 150 height 24
click at [503, 151] on div at bounding box center [504, 250] width 1008 height 500
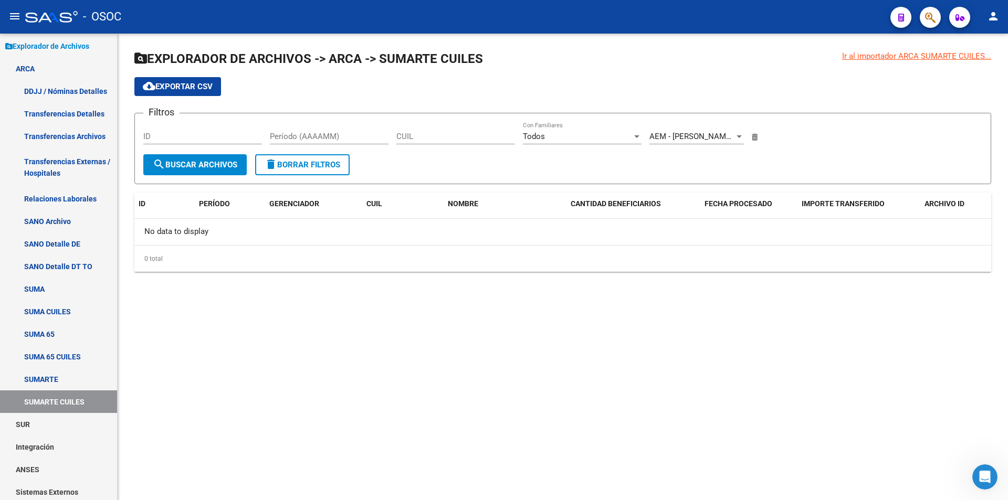
drag, startPoint x: 342, startPoint y: 154, endPoint x: 332, endPoint y: 159, distance: 10.8
click at [340, 156] on button "delete Borrar Filtros" at bounding box center [302, 164] width 95 height 21
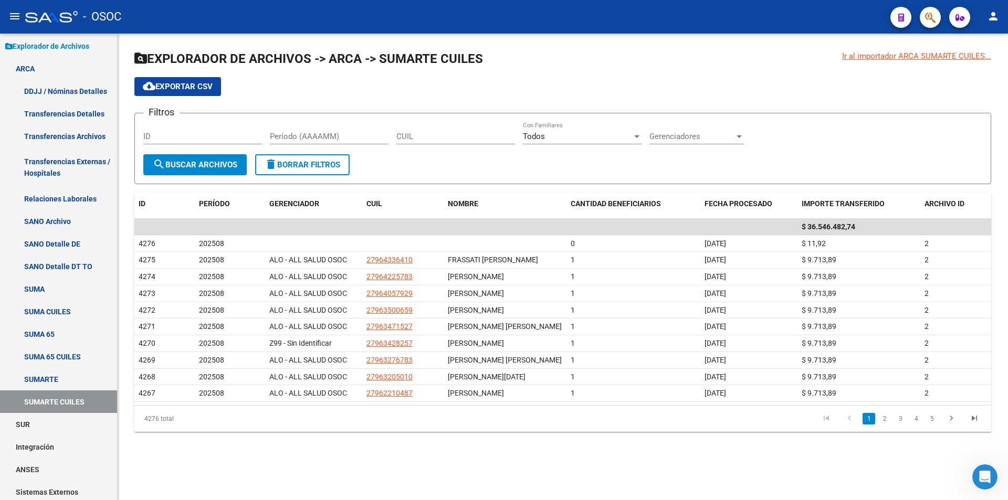
click at [709, 131] on div "Gerenciadores Gerenciadores" at bounding box center [697, 133] width 95 height 23
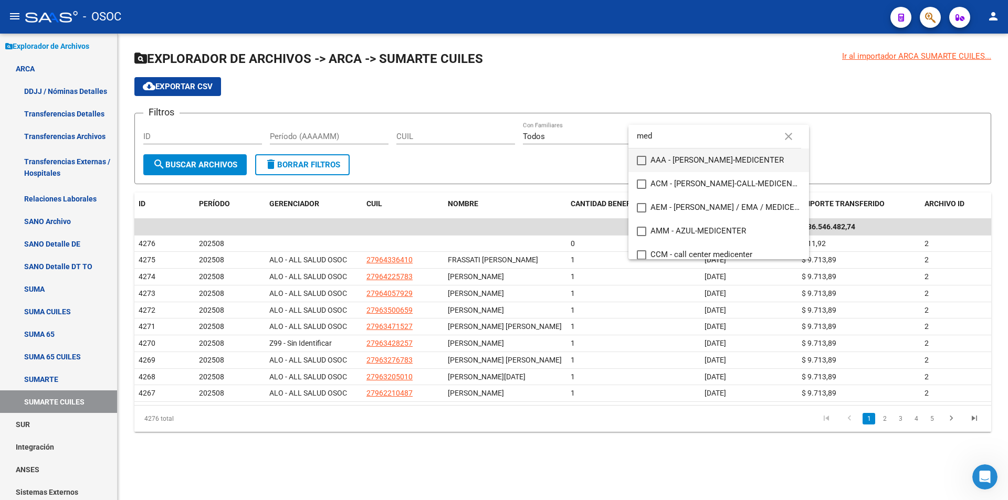
type input "med"
click at [706, 152] on span "AAA - [PERSON_NAME]-MEDICENTER" at bounding box center [726, 161] width 150 height 24
click at [701, 175] on span "ACM - [PERSON_NAME]-CALL-MEDICENTER" at bounding box center [726, 184] width 150 height 24
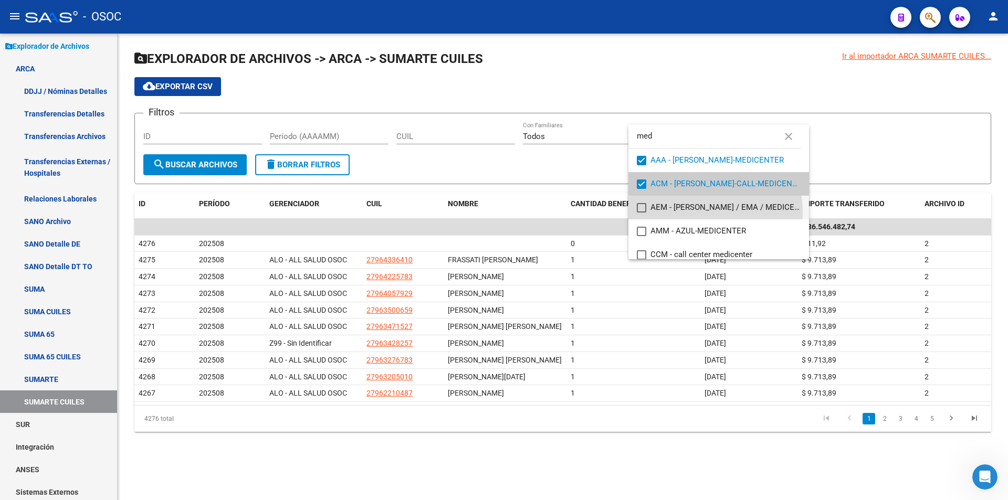
click at [701, 212] on span "AEM - [PERSON_NAME] / EMA / MEDICENTER" at bounding box center [726, 208] width 150 height 24
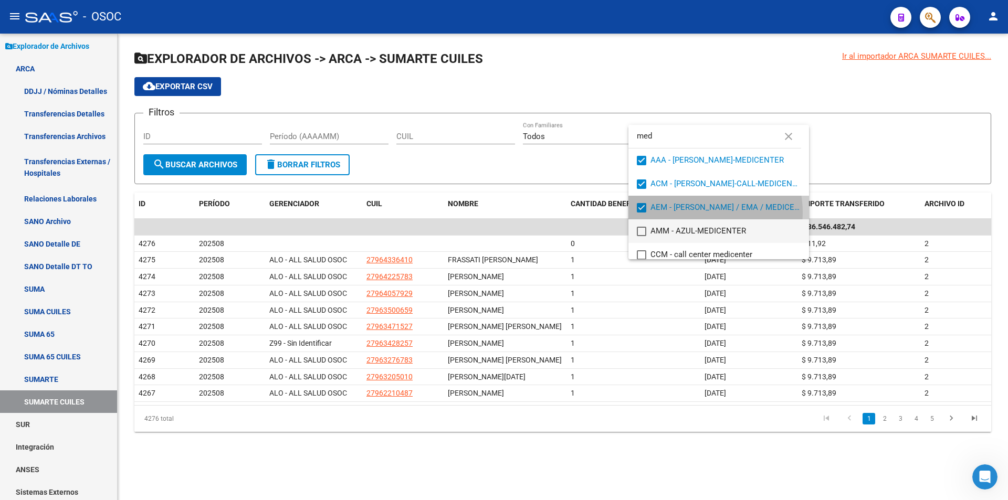
click at [699, 233] on span "AMM - AZUL-MEDICENTER" at bounding box center [726, 232] width 150 height 24
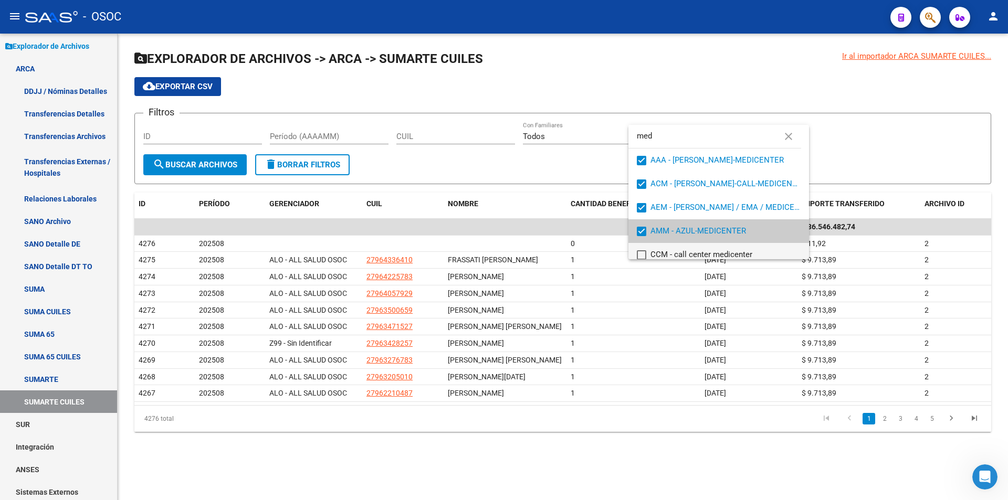
click at [695, 255] on span "CCM - call center medicenter" at bounding box center [726, 255] width 150 height 24
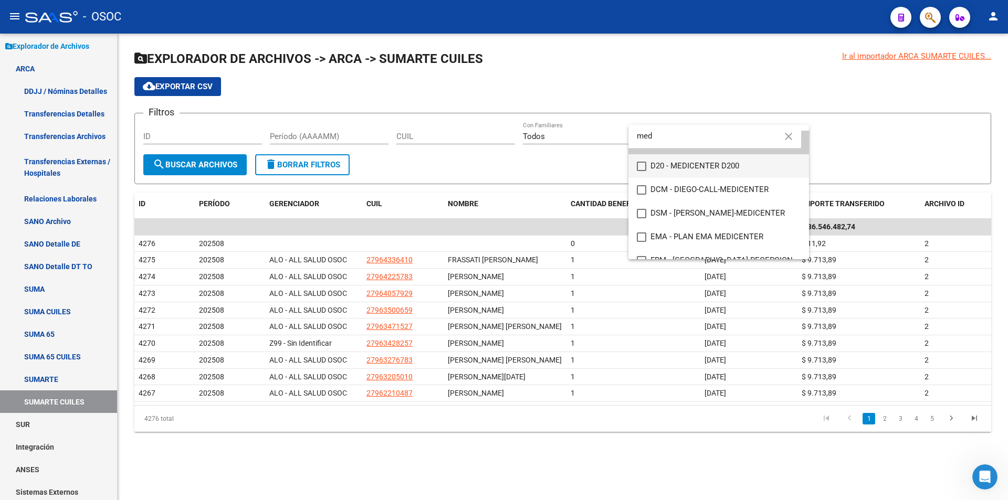
click at [716, 165] on span "D20 - MEDICENTER D200" at bounding box center [726, 166] width 150 height 24
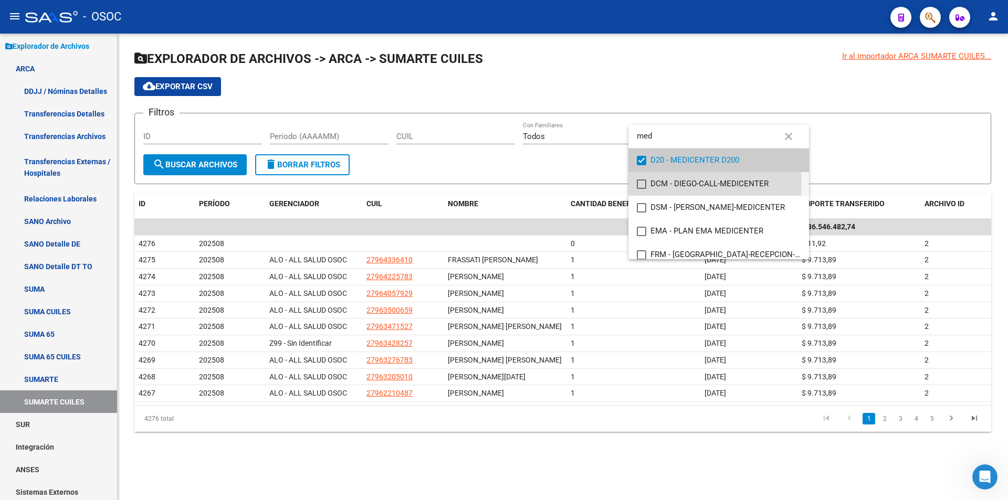
click at [706, 184] on span "DCM - DIEGO-CALL-MEDICENTER" at bounding box center [726, 184] width 150 height 24
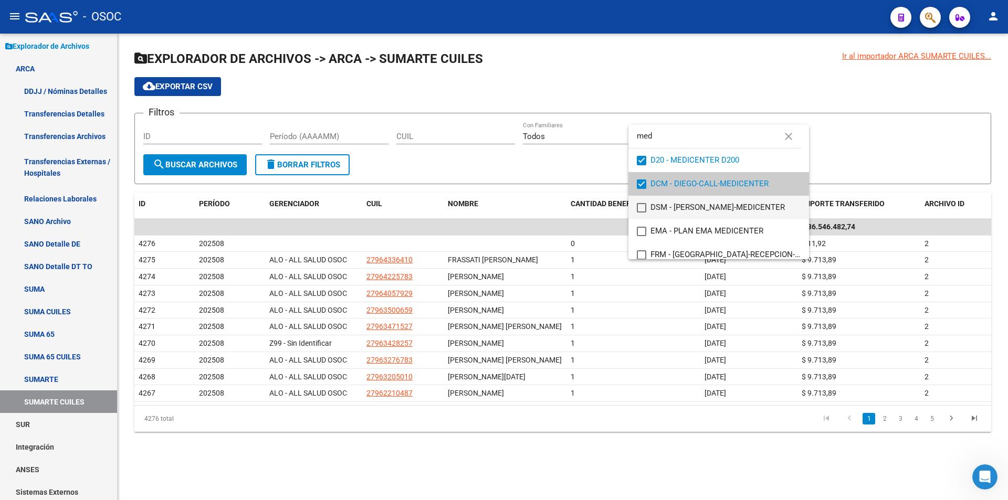
click at [703, 204] on span "DSM - [PERSON_NAME]-MEDICENTER" at bounding box center [726, 208] width 150 height 24
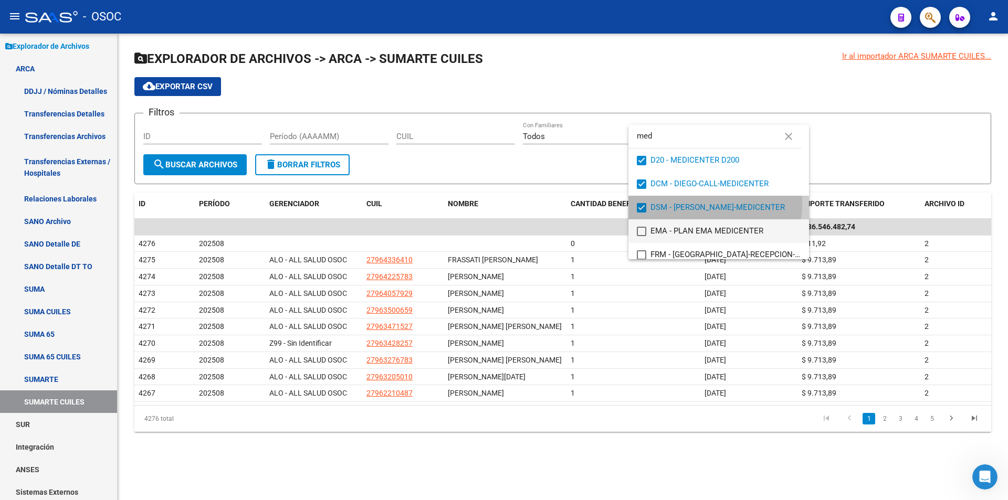
click at [693, 238] on span "EMA - PLAN EMA MEDICENTER" at bounding box center [726, 232] width 150 height 24
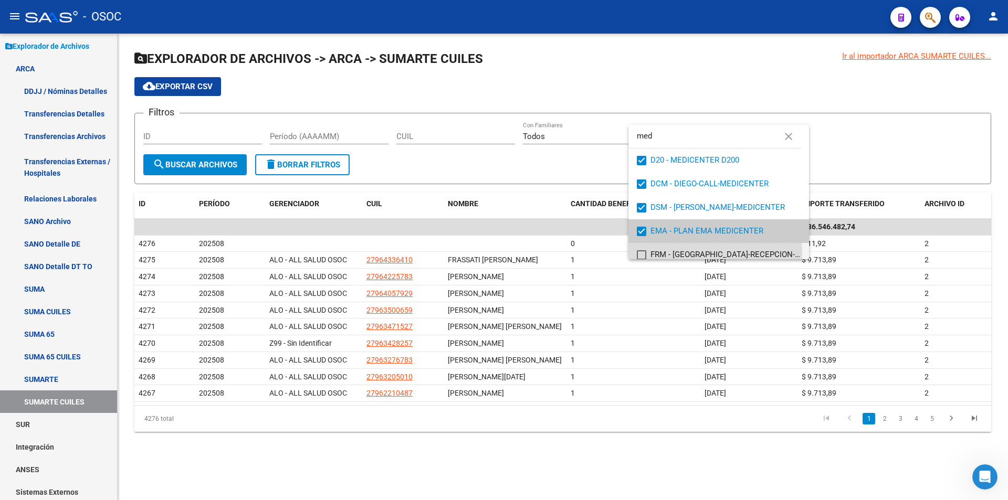
click at [693, 253] on span "FRM - [GEOGRAPHIC_DATA]-RECEPCION-MEDICENTER" at bounding box center [726, 255] width 150 height 24
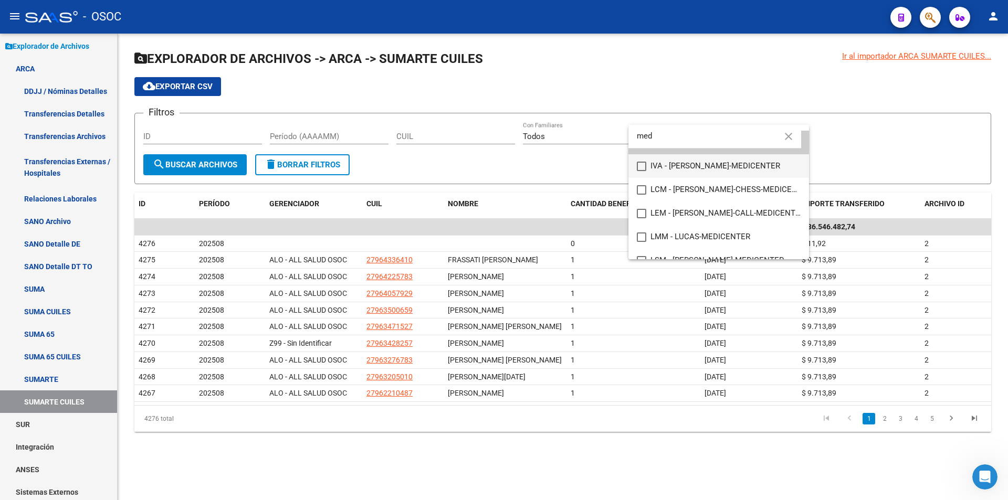
click at [715, 162] on span "IVA - [PERSON_NAME]-MEDICENTER" at bounding box center [726, 166] width 150 height 24
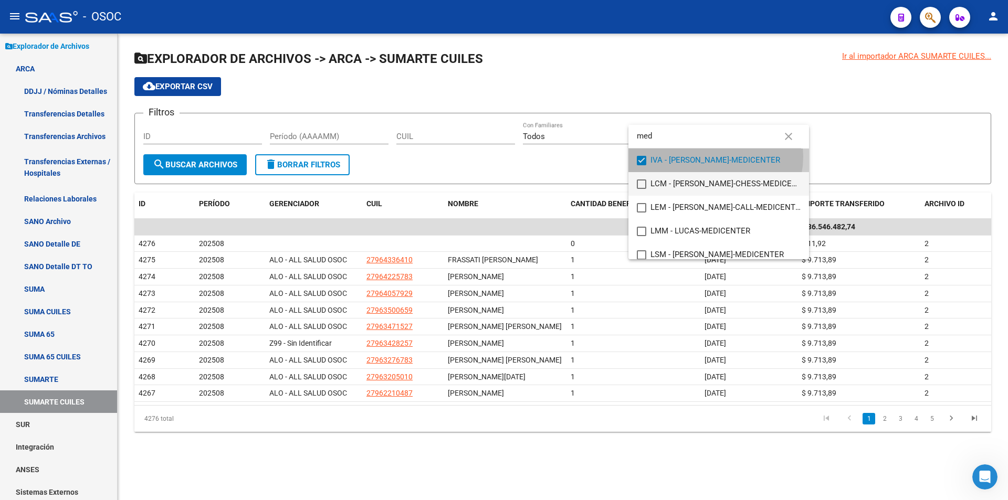
click at [710, 172] on span "LCM - [PERSON_NAME]-CHESS-MEDICENTER" at bounding box center [726, 184] width 150 height 24
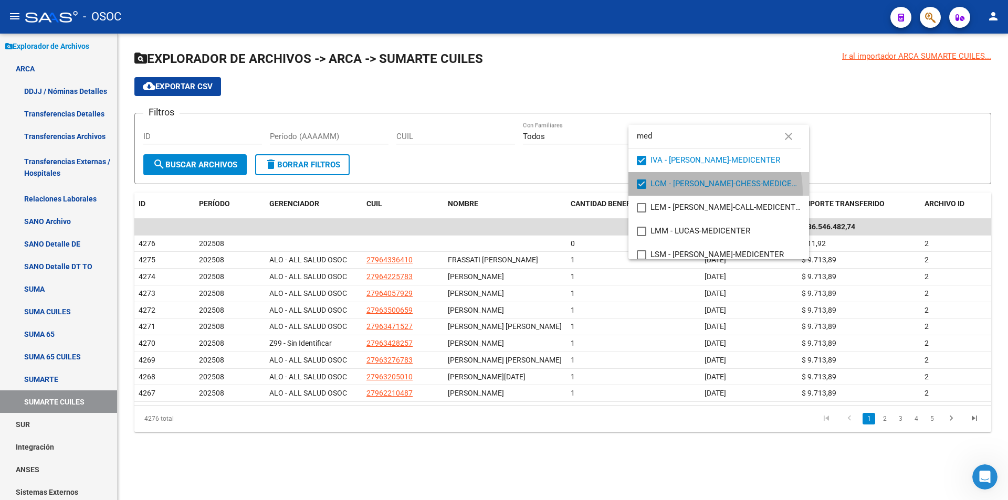
click at [687, 193] on span "LCM - [PERSON_NAME]-CHESS-MEDICENTER" at bounding box center [726, 184] width 150 height 24
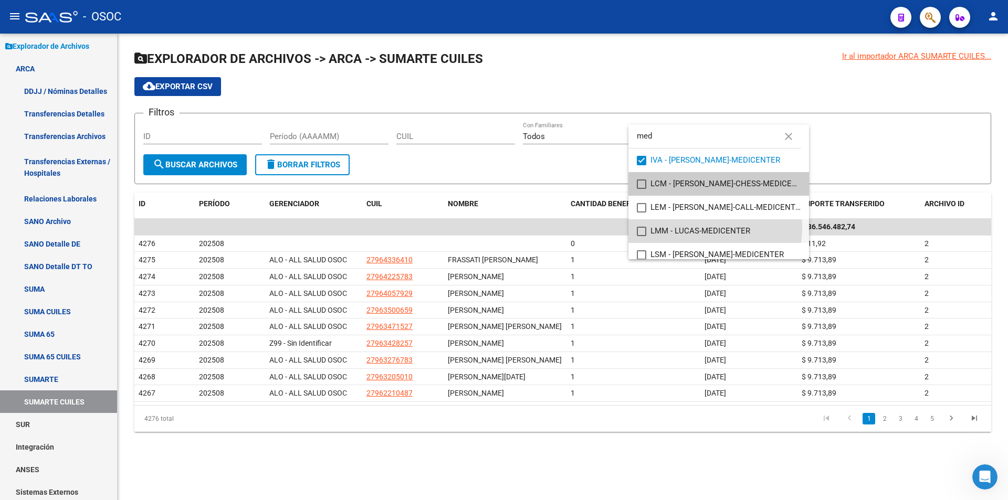
click at [671, 227] on span "LMM - LUCAS-MEDICENTER" at bounding box center [726, 232] width 150 height 24
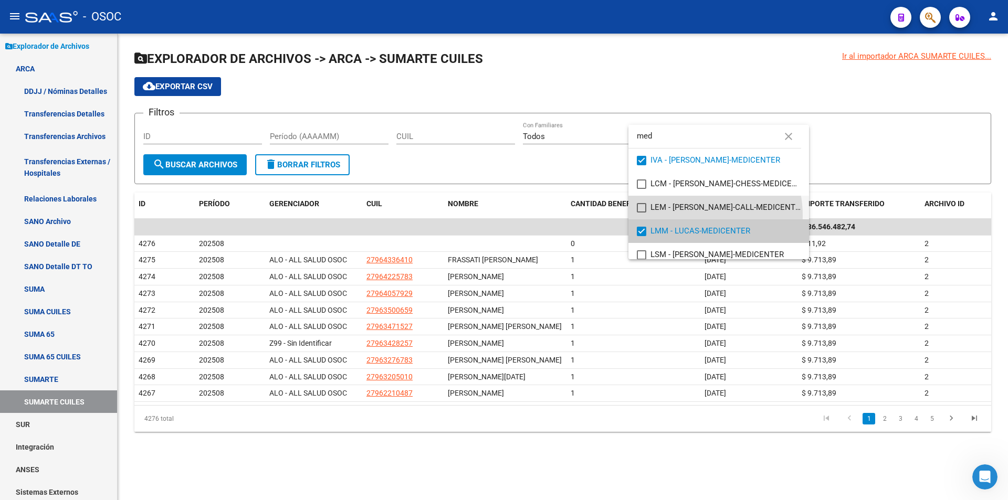
click at [684, 216] on span "LEM - [PERSON_NAME]-CALL-MEDICENTER" at bounding box center [726, 208] width 150 height 24
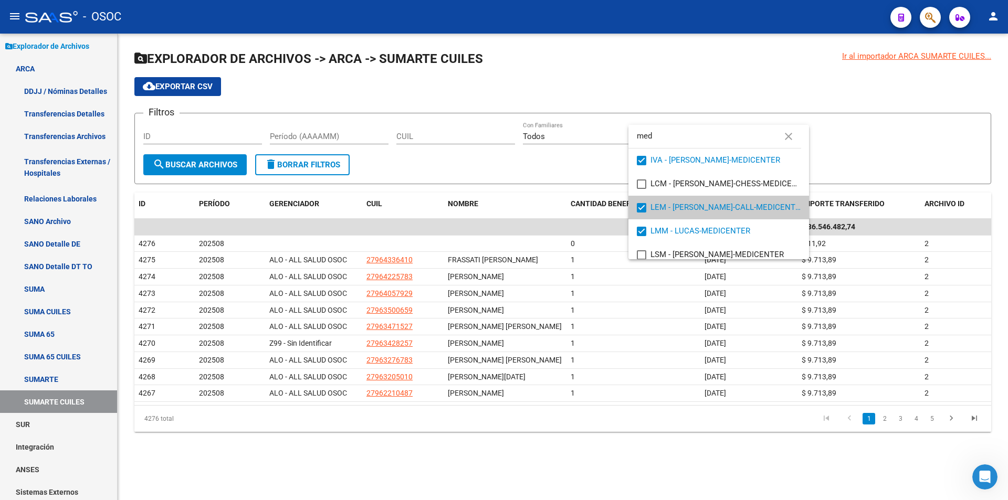
click at [687, 208] on span "LEM - [PERSON_NAME]-CALL-MEDICENTER" at bounding box center [726, 208] width 150 height 24
click at [700, 186] on span "LCM - [PERSON_NAME]-CHESS-MEDICENTER" at bounding box center [726, 184] width 150 height 24
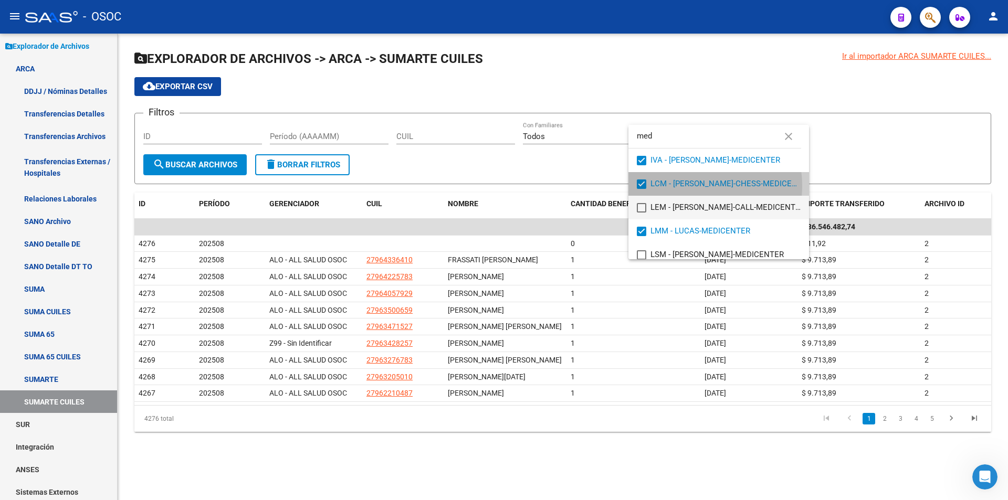
click at [691, 202] on span "LEM - [PERSON_NAME]-CALL-MEDICENTER" at bounding box center [726, 208] width 150 height 24
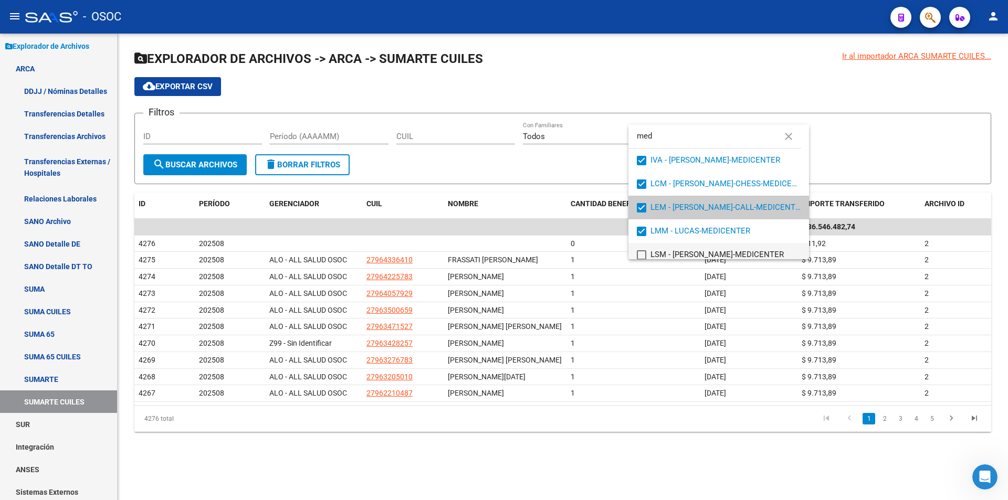
click at [658, 258] on span "LSM - [PERSON_NAME]-MEDICENTER" at bounding box center [726, 255] width 150 height 24
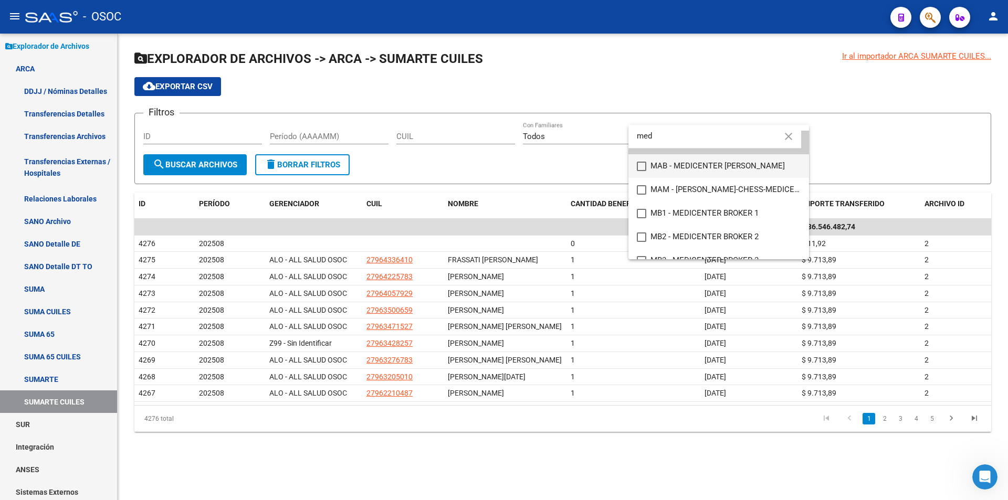
click at [684, 162] on span "MAB - MEDICENTER [PERSON_NAME]" at bounding box center [726, 166] width 150 height 24
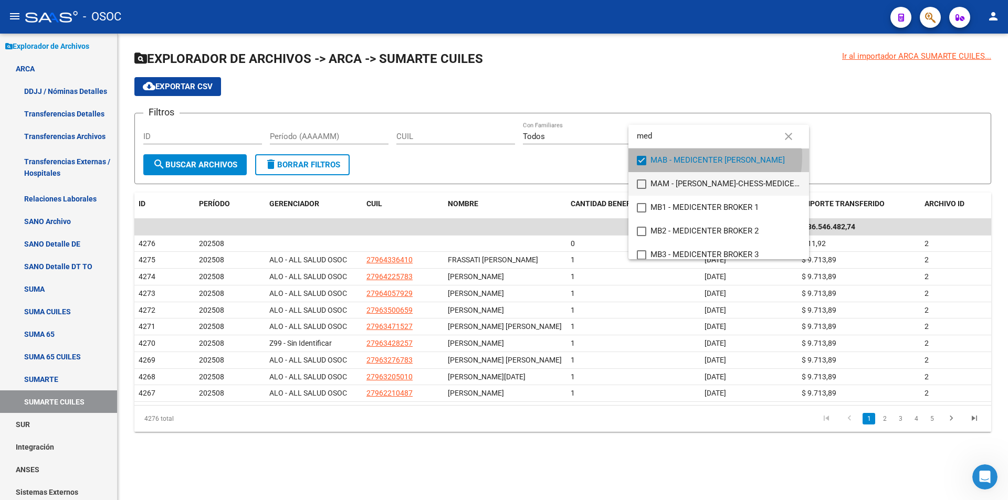
click at [679, 176] on span "MAM - [PERSON_NAME]-CHESS-MEDICENTER" at bounding box center [726, 184] width 150 height 24
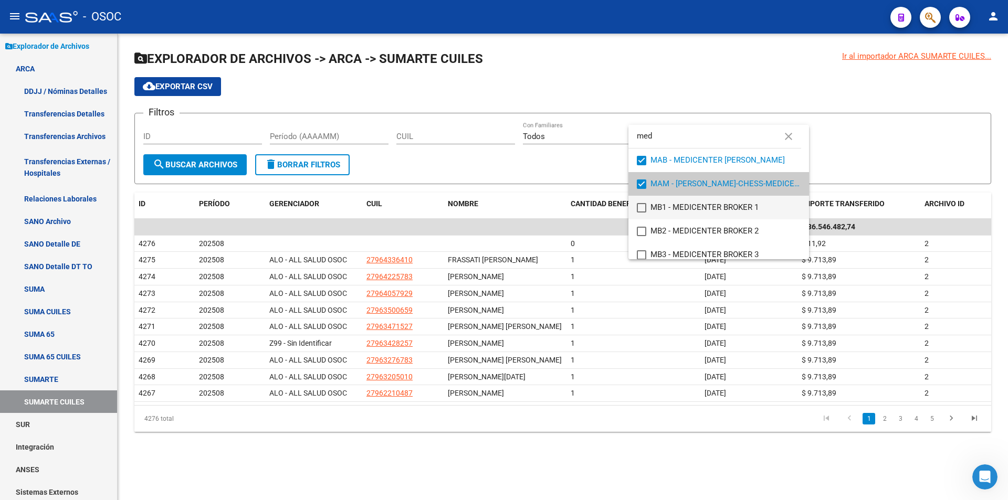
click at [668, 204] on span "MB1 - MEDICENTER BROKER 1" at bounding box center [726, 208] width 150 height 24
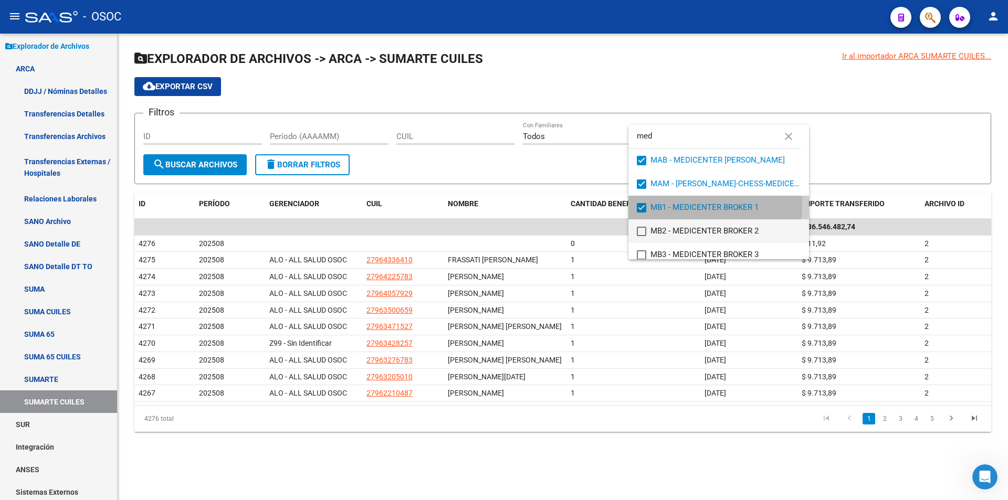
click at [663, 227] on span "MB2 - MEDICENTER BROKER 2" at bounding box center [726, 232] width 150 height 24
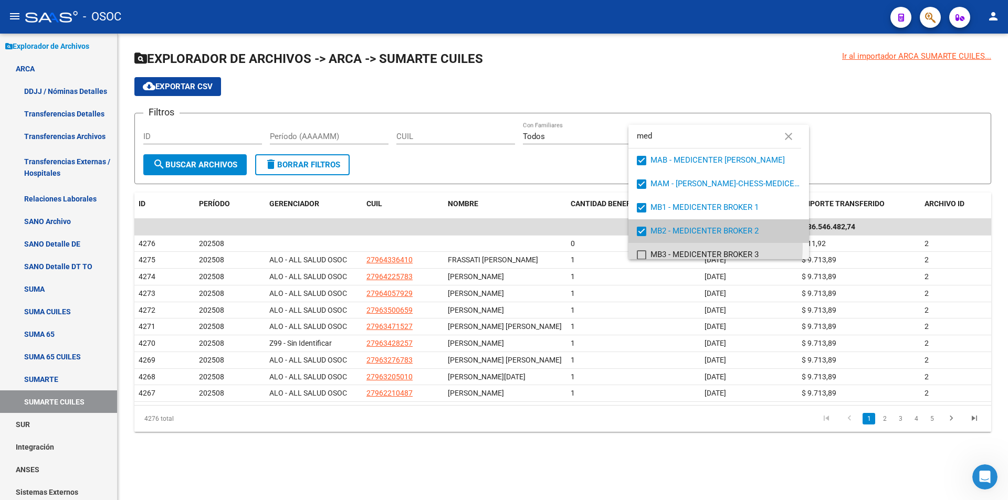
click at [663, 247] on span "MB3 - MEDICENTER BROKER 3" at bounding box center [726, 255] width 150 height 24
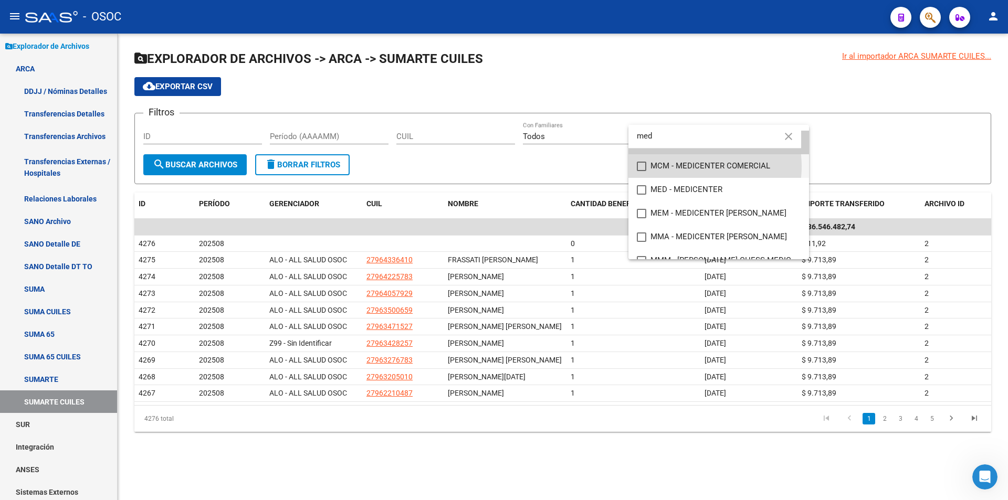
click at [686, 166] on span "MCM - MEDICENTER COMERCIAL" at bounding box center [726, 166] width 150 height 24
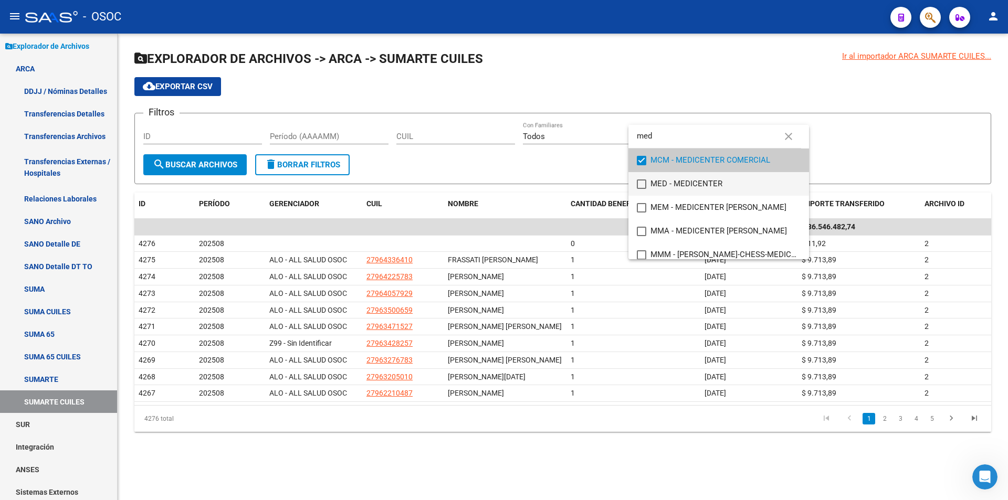
drag, startPoint x: 685, startPoint y: 179, endPoint x: 682, endPoint y: 184, distance: 6.1
click at [685, 180] on span "MED - MEDICENTER" at bounding box center [726, 184] width 150 height 24
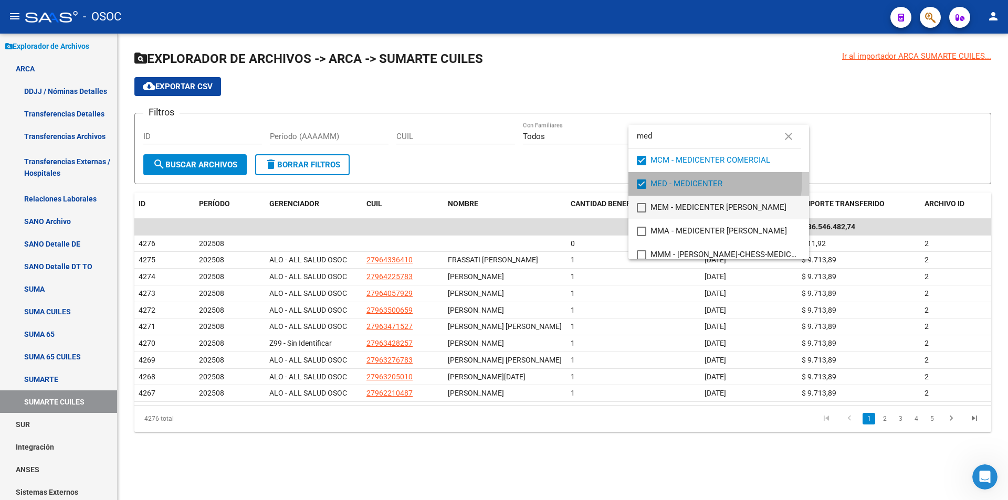
click at [675, 206] on span "MEM - MEDICENTER [PERSON_NAME]" at bounding box center [726, 208] width 150 height 24
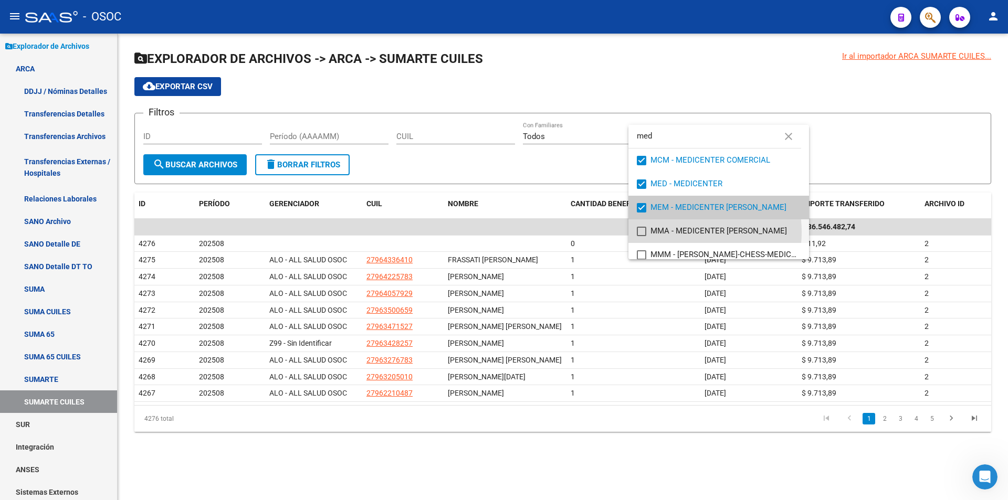
click at [675, 232] on span "MMA - MEDICENTER [PERSON_NAME]" at bounding box center [726, 232] width 150 height 24
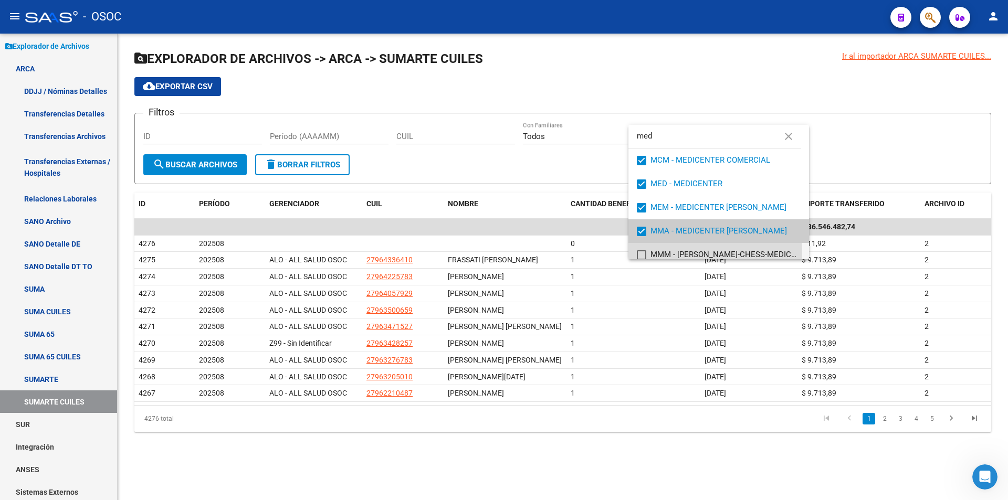
click at [675, 253] on span "MMM - [PERSON_NAME]-CHESS-MEDICENTER" at bounding box center [726, 255] width 150 height 24
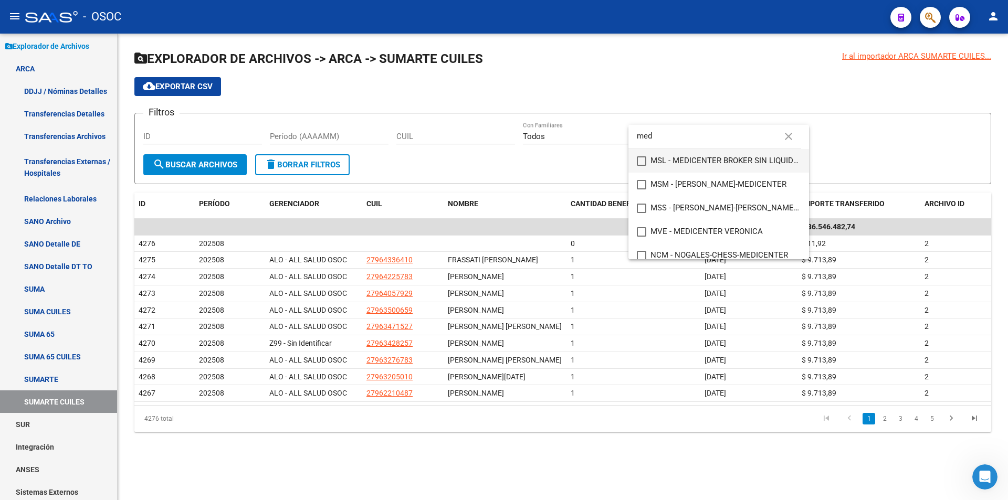
click at [699, 164] on span "MSL - MEDICENTER BROKER SIN LIQUIDAR" at bounding box center [726, 161] width 150 height 24
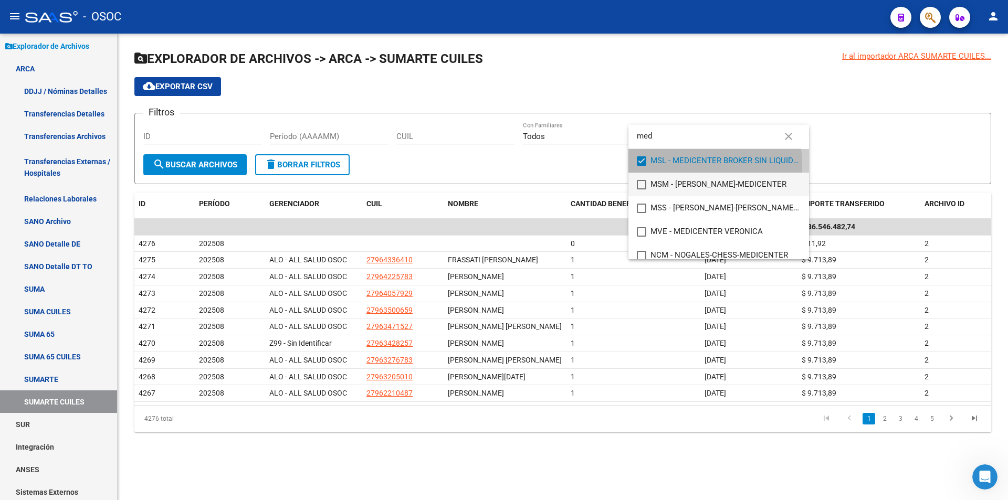
scroll to position [638, 0]
drag, startPoint x: 694, startPoint y: 183, endPoint x: 687, endPoint y: 201, distance: 19.6
click at [694, 183] on span "MSM - [PERSON_NAME]-MEDICENTER" at bounding box center [726, 184] width 150 height 24
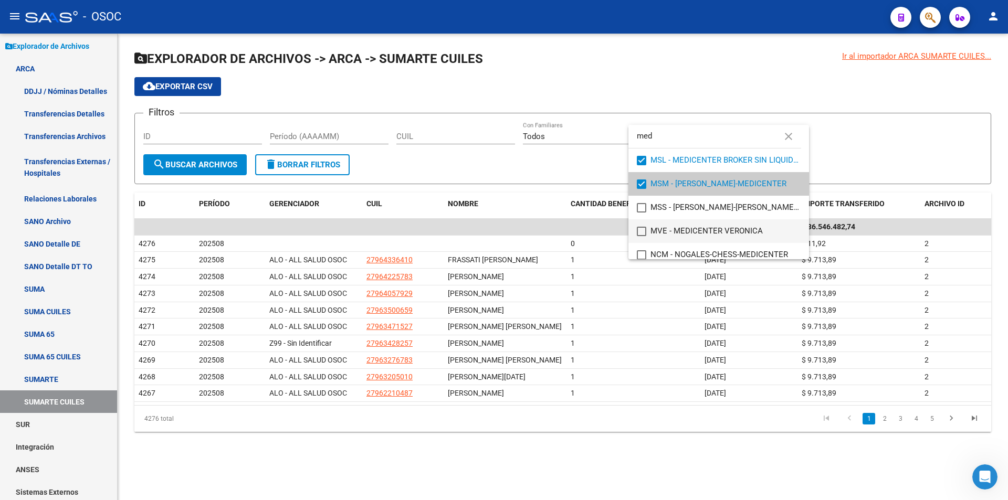
click at [684, 222] on span "MVE - MEDICENTER VERONICA" at bounding box center [726, 232] width 150 height 24
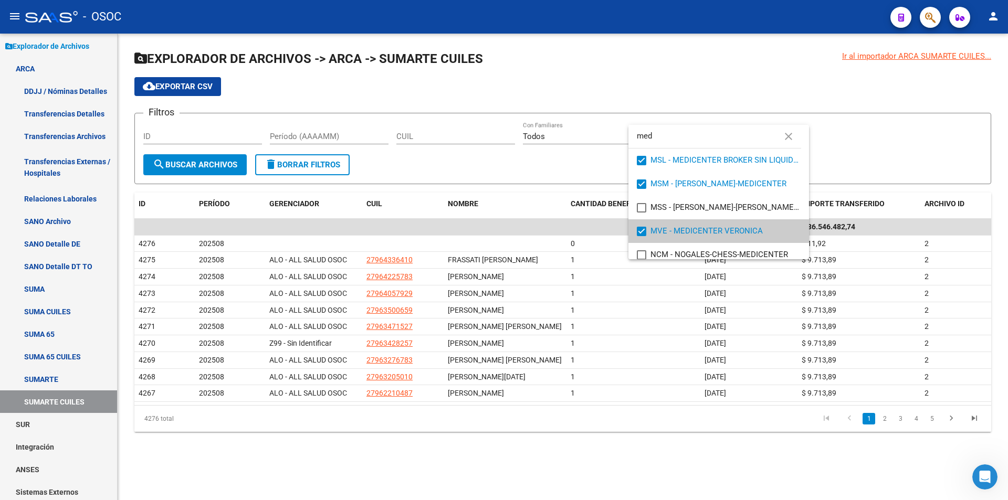
click at [682, 239] on span "MVE - MEDICENTER VERONICA" at bounding box center [726, 232] width 150 height 24
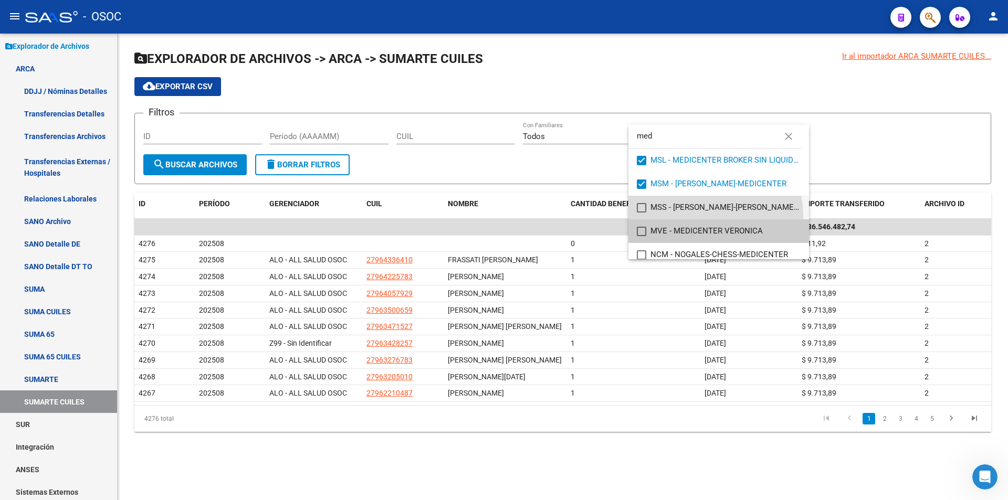
click at [702, 217] on span "MSS - [PERSON_NAME]-[PERSON_NAME]-MEDICENTER" at bounding box center [726, 208] width 150 height 24
click at [689, 238] on span "MVE - MEDICENTER VERONICA" at bounding box center [726, 232] width 150 height 24
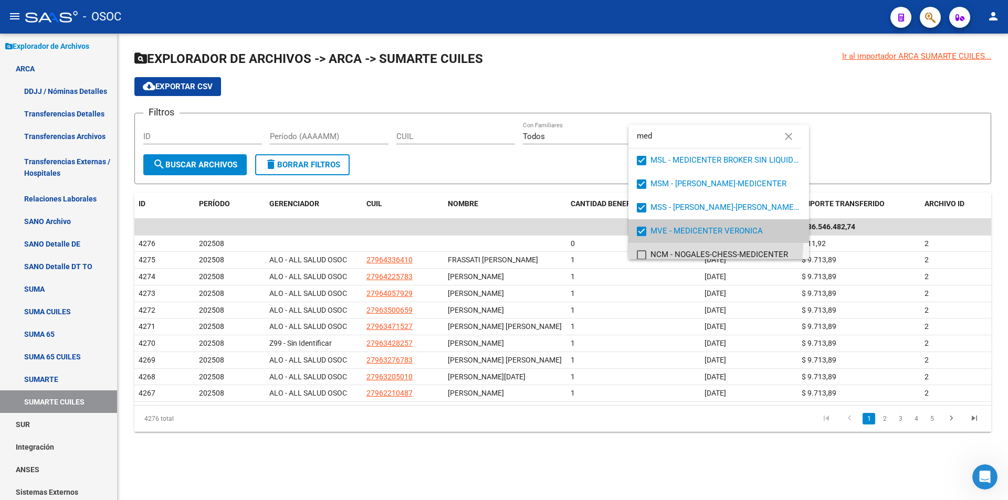
click at [681, 244] on span "NCM - NOGALES-CHESS-MEDICENTER" at bounding box center [726, 255] width 150 height 24
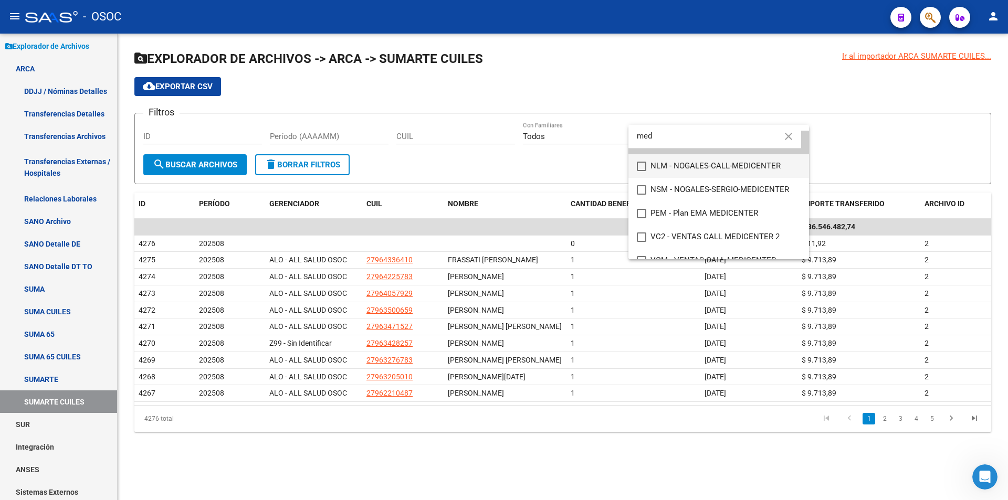
click at [699, 166] on span "NLM - NOGALES-CALL-MEDICENTER" at bounding box center [726, 166] width 150 height 24
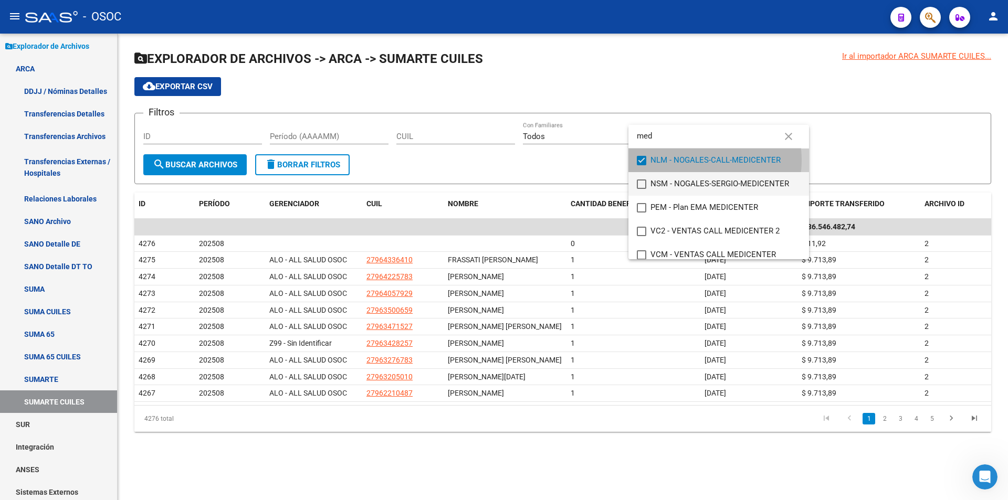
click at [693, 181] on span "NSM - NOGALES-SERGIO-MEDICENTER" at bounding box center [726, 184] width 150 height 24
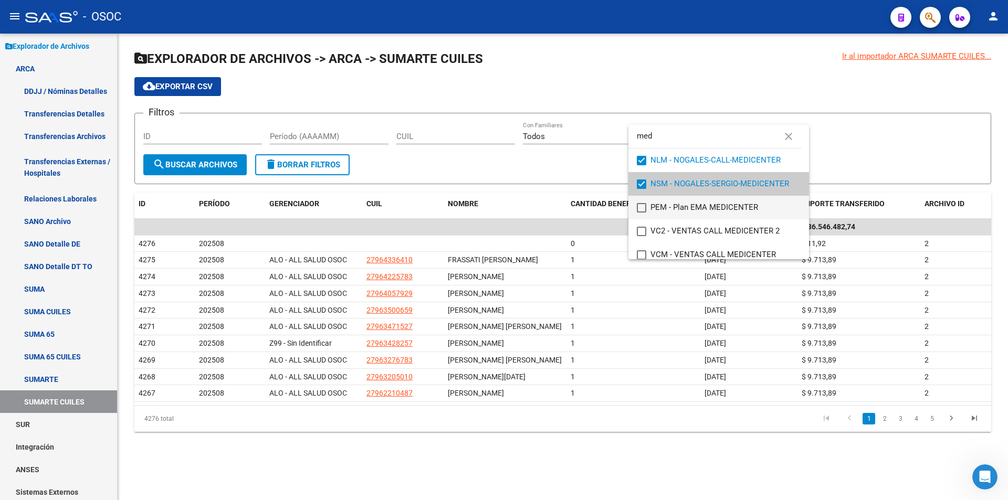
click at [666, 211] on span "PEM - Plan EMA MEDICENTER" at bounding box center [726, 208] width 150 height 24
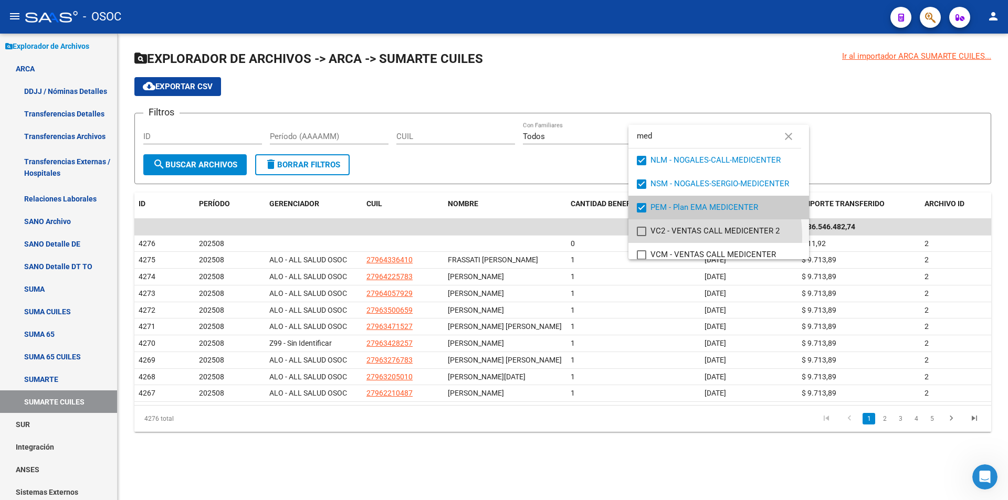
click at [669, 236] on span "VC2 - VENTAS CALL MEDICENTER 2" at bounding box center [726, 232] width 150 height 24
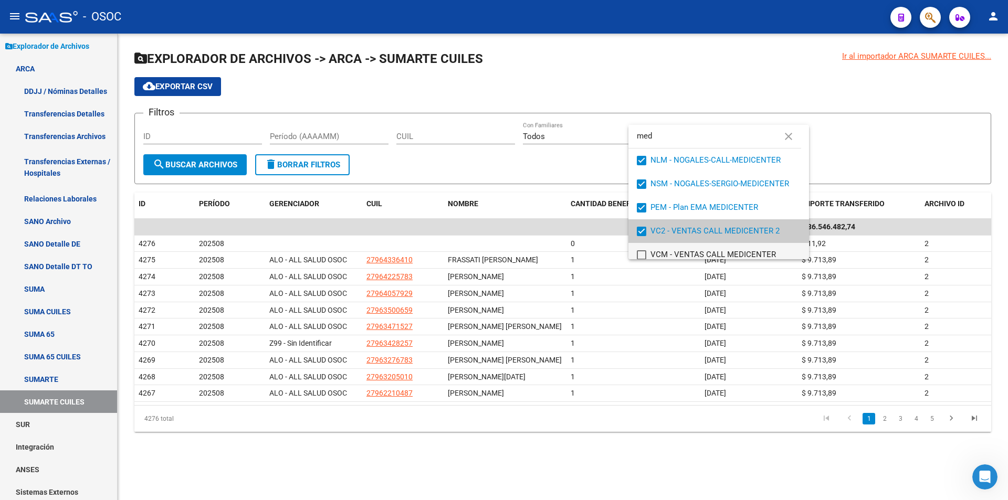
click at [671, 248] on span "VCM - VENTAS CALL MEDICENTER" at bounding box center [726, 255] width 150 height 24
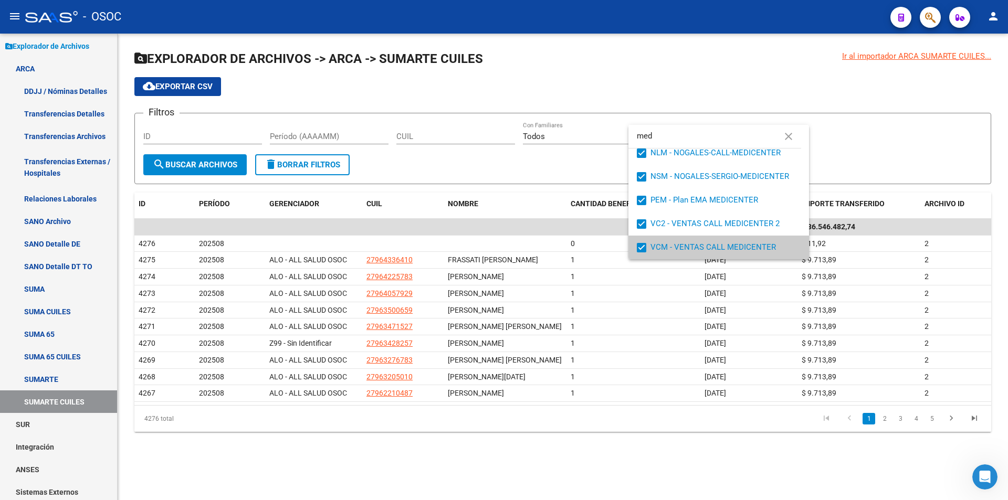
click at [428, 178] on div at bounding box center [504, 250] width 1008 height 500
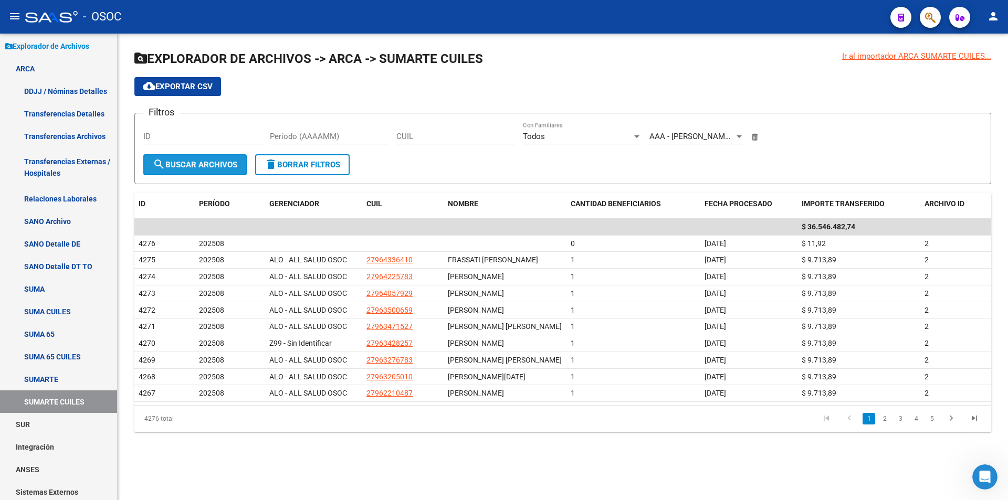
click at [182, 166] on span "search Buscar Archivos" at bounding box center [195, 164] width 85 height 9
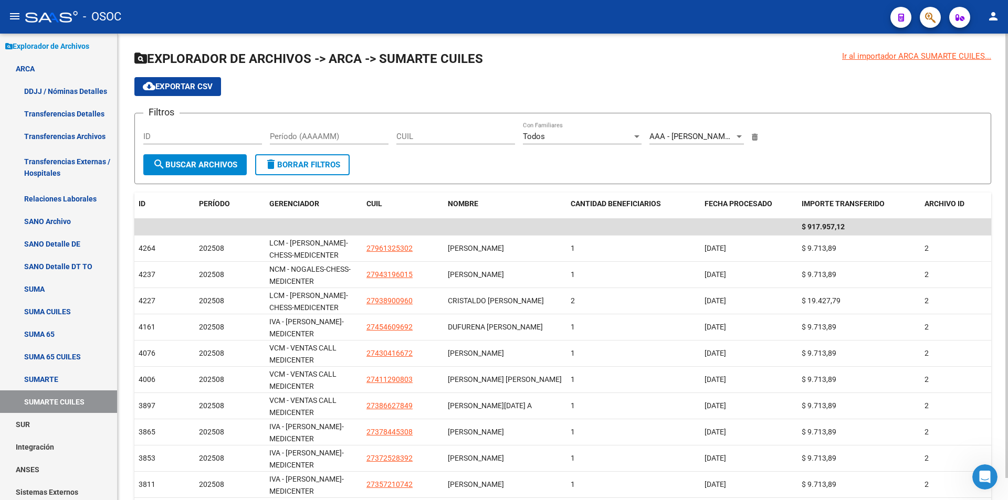
scroll to position [23, 0]
